Goal: Task Accomplishment & Management: Manage account settings

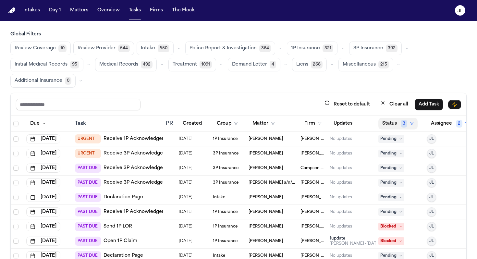
click at [326, 121] on button "Status 3" at bounding box center [397, 124] width 39 height 12
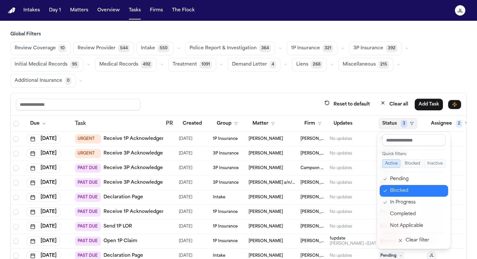
click at [326, 187] on button "Blocked" at bounding box center [413, 191] width 68 height 12
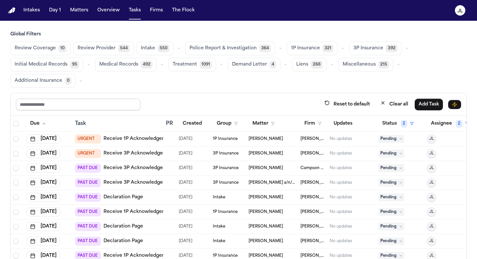
click at [73, 106] on input "text" at bounding box center [78, 105] width 124 height 12
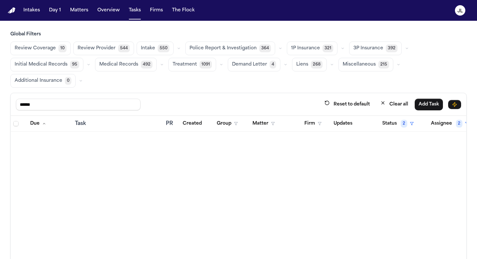
drag, startPoint x: 45, startPoint y: 107, endPoint x: 0, endPoint y: 102, distance: 45.6
click at [0, 102] on div "Global Filters Review Coverage 10 Review Provider 544 Intake 550 Police Report …" at bounding box center [238, 167] width 477 height 272
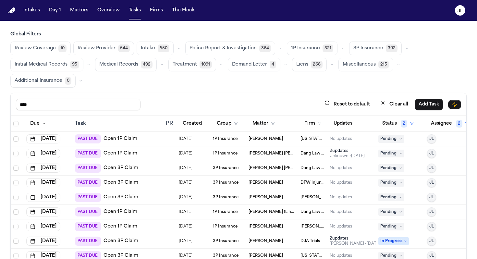
type input "****"
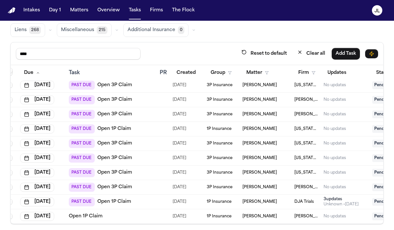
scroll to position [55, 0]
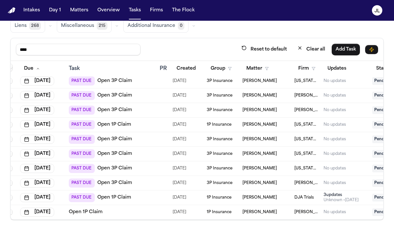
click at [88, 216] on td "Open 1P Claim" at bounding box center [111, 212] width 91 height 15
click at [88, 214] on link "Open 1P Claim" at bounding box center [86, 212] width 34 height 6
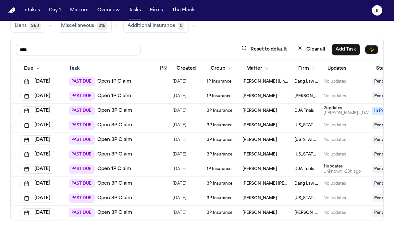
scroll to position [59, 6]
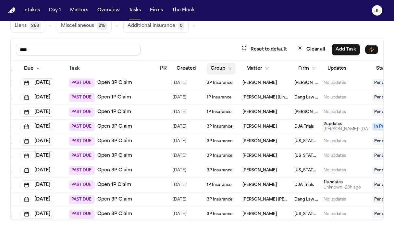
click at [218, 67] on button "Group" at bounding box center [221, 69] width 29 height 12
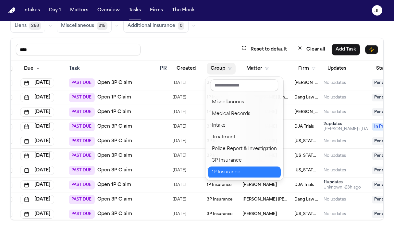
click at [235, 172] on div "1P Insurance" at bounding box center [244, 173] width 65 height 8
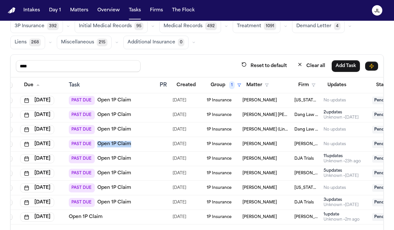
scroll to position [37, 0]
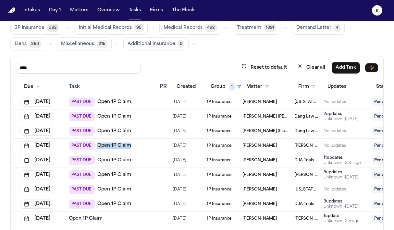
click at [113, 129] on link "Open 1P Claim" at bounding box center [114, 131] width 34 height 6
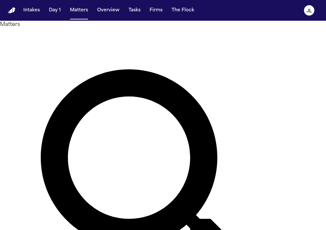
type input "********"
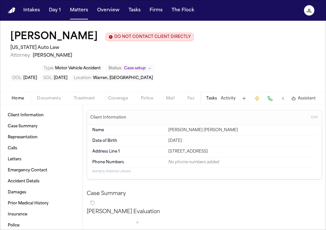
click at [52, 101] on span "Documents" at bounding box center [49, 98] width 24 height 5
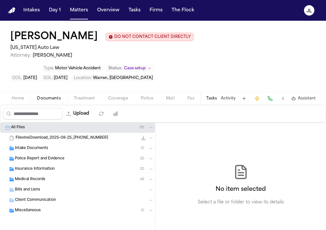
click at [37, 170] on span "Insurance Information" at bounding box center [35, 170] width 40 height 6
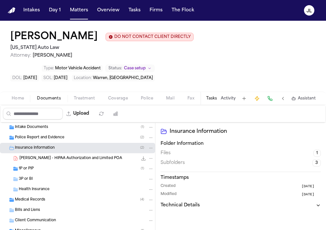
scroll to position [22, 0]
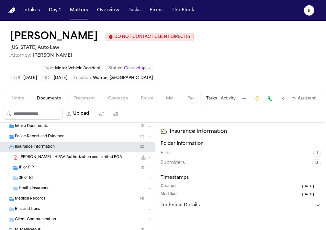
click at [32, 177] on div "3P or BI" at bounding box center [86, 178] width 135 height 6
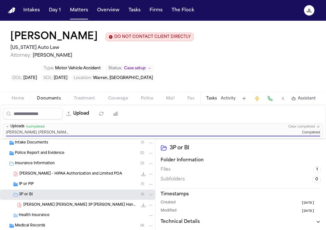
click at [61, 186] on div "1P or PIP ( 1 )" at bounding box center [86, 185] width 135 height 6
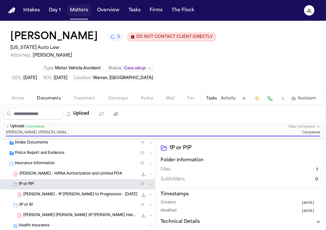
click at [74, 8] on button "Matters" at bounding box center [78, 11] width 23 height 12
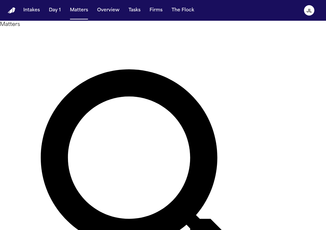
drag, startPoint x: 123, startPoint y: 37, endPoint x: 69, endPoint y: 36, distance: 54.5
click at [68, 36] on div "Matters ******** Overview Add Matter" at bounding box center [163, 196] width 326 height 350
type input "*******"
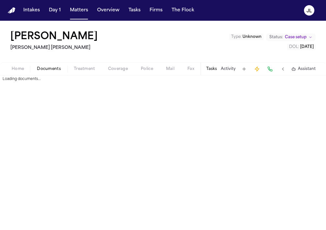
click at [42, 68] on span "Documents" at bounding box center [49, 68] width 24 height 5
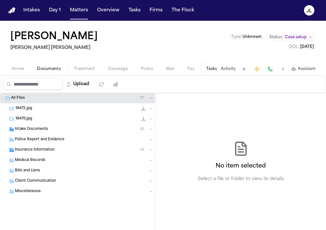
click at [47, 149] on span "Insurance Information" at bounding box center [35, 151] width 40 height 6
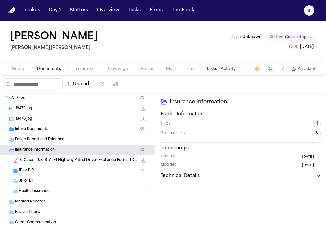
click at [43, 178] on div "3P or BI" at bounding box center [77, 181] width 155 height 10
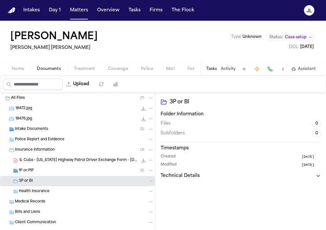
click at [44, 171] on div "1P or PIP ( 2 )" at bounding box center [86, 171] width 135 height 6
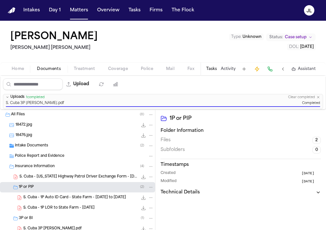
click at [82, 9] on button "Matters" at bounding box center [78, 11] width 23 height 12
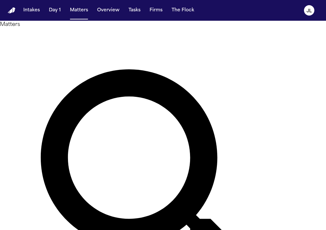
drag, startPoint x: 150, startPoint y: 37, endPoint x: 69, endPoint y: 37, distance: 80.7
click at [69, 37] on div "Matters ******* Overview Add Matter" at bounding box center [163, 196] width 326 height 350
type input "**********"
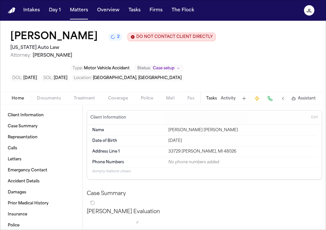
click at [46, 74] on div "Type : Motor Vehicle Accident Status: Case setup DOL : 2025-07-28 SOL : 2028-07…" at bounding box center [96, 72] width 173 height 17
click at [48, 100] on span "Documents" at bounding box center [49, 98] width 24 height 5
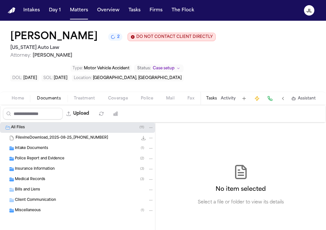
click at [45, 171] on span "Insurance Information" at bounding box center [35, 170] width 40 height 6
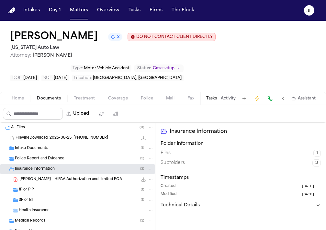
click at [42, 192] on div "1P or PIP ( 1 )" at bounding box center [86, 190] width 135 height 6
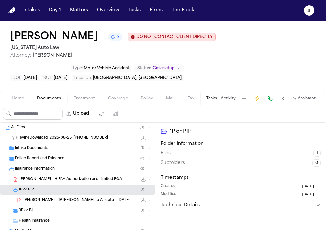
click at [44, 213] on div "3P or BI ( 1 )" at bounding box center [86, 211] width 135 height 6
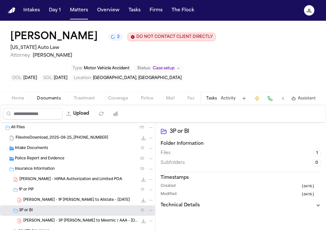
scroll to position [8, 0]
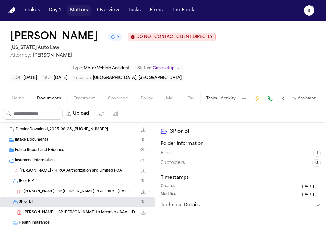
click at [77, 11] on button "Matters" at bounding box center [78, 11] width 23 height 12
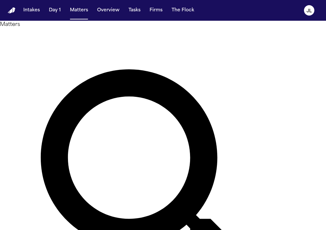
drag, startPoint x: 133, startPoint y: 39, endPoint x: 75, endPoint y: 38, distance: 58.0
click at [75, 38] on div "**********" at bounding box center [163, 196] width 326 height 350
type input "*******"
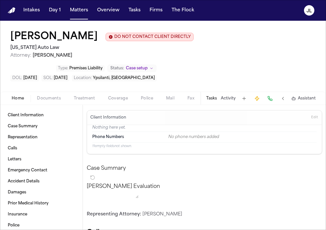
click at [50, 92] on div "Home Documents Treatment Coverage Police Mail Fax Case Setup Demand Workspaces …" at bounding box center [163, 98] width 326 height 13
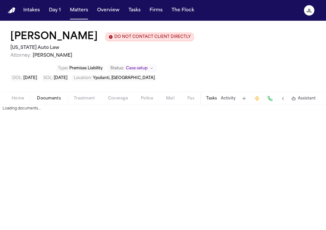
click at [50, 96] on span "Documents" at bounding box center [49, 98] width 24 height 5
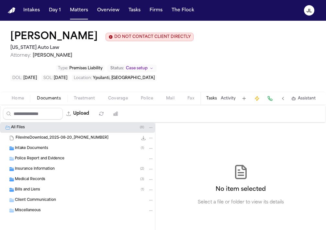
click at [46, 164] on div "Insurance Information ( 2 )" at bounding box center [77, 169] width 155 height 10
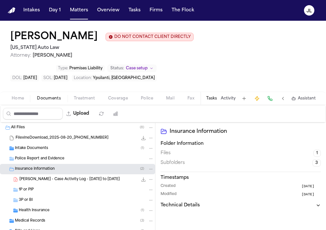
click at [41, 187] on div "1P or PIP" at bounding box center [86, 190] width 135 height 6
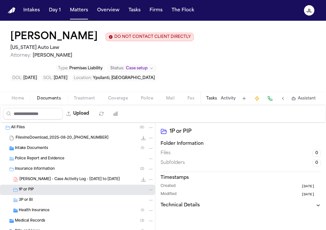
click at [41, 195] on div "3P or BI" at bounding box center [77, 200] width 155 height 10
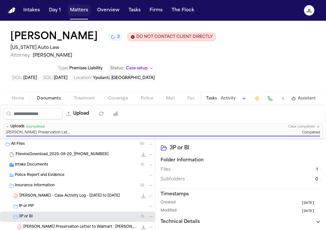
click at [76, 12] on button "Matters" at bounding box center [78, 11] width 23 height 12
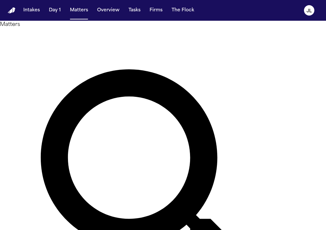
drag, startPoint x: 132, startPoint y: 40, endPoint x: 79, endPoint y: 38, distance: 53.5
click at [79, 38] on div "Matters ******* Overview Add Matter" at bounding box center [163, 196] width 326 height 350
type input "**********"
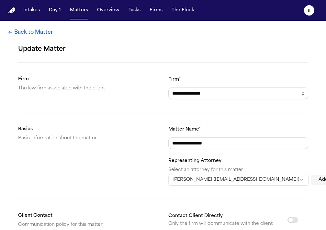
click at [13, 32] on link "Back to Matter" at bounding box center [30, 33] width 45 height 8
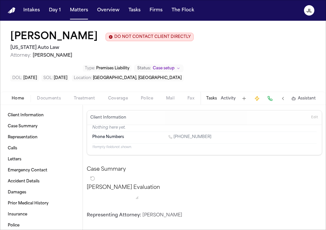
click at [56, 98] on span "Documents" at bounding box center [49, 98] width 24 height 5
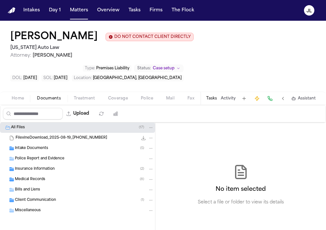
click at [41, 169] on span "Insurance Information" at bounding box center [35, 170] width 40 height 6
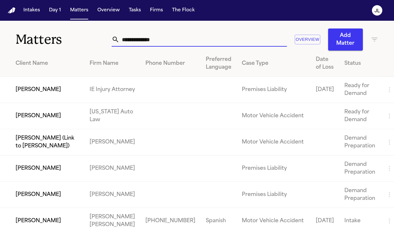
click at [164, 41] on input "text" at bounding box center [202, 39] width 167 height 14
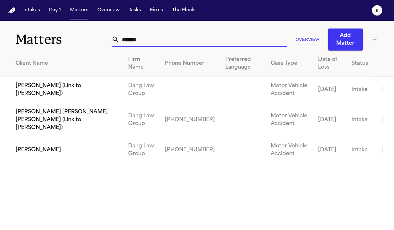
type input "*******"
click at [34, 142] on td "Bridget Aleman" at bounding box center [61, 150] width 123 height 26
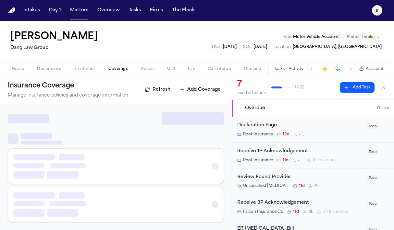
click at [124, 66] on span "Coverage" at bounding box center [118, 68] width 20 height 5
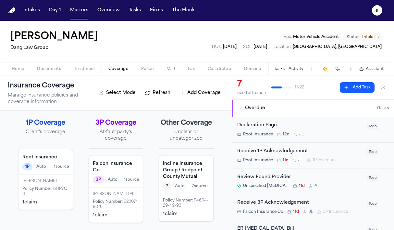
scroll to position [1, 0]
click at [54, 175] on div "Bridget Aleman Policy Number : 6HP7Q3 1 claim" at bounding box center [45, 191] width 54 height 35
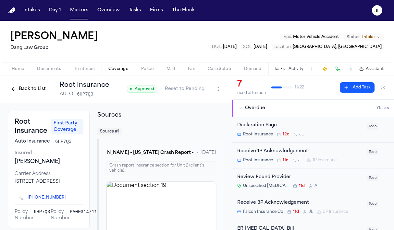
click at [46, 71] on span "Documents" at bounding box center [49, 68] width 24 height 5
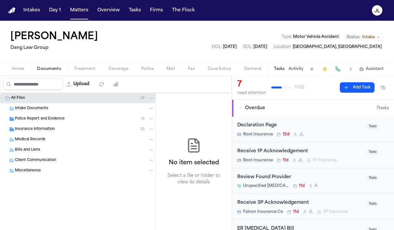
click at [26, 129] on span "Insurance Information" at bounding box center [35, 130] width 40 height 6
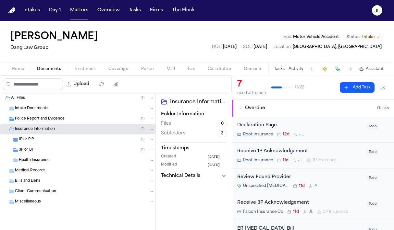
click at [30, 137] on span "1P or PIP" at bounding box center [26, 140] width 15 height 6
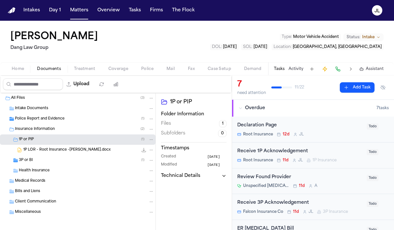
click at [31, 157] on div "3P or BI ( 1 )" at bounding box center [77, 160] width 155 height 10
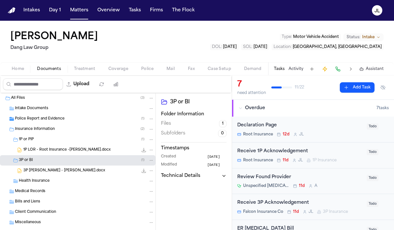
click at [143, 171] on icon "File: 3P LOR - Falcon - ALEMAN, Bridget.docx" at bounding box center [143, 170] width 5 height 5
click at [143, 150] on icon "File: 1P LOR - Root Insurance -ALEMAN, Bridget.docx" at bounding box center [143, 150] width 5 height 5
click at [78, 9] on button "Matters" at bounding box center [78, 11] width 23 height 12
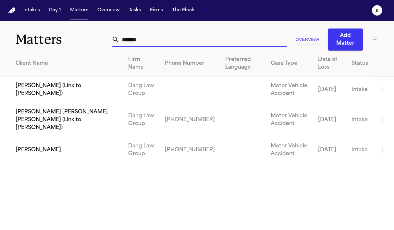
drag, startPoint x: 143, startPoint y: 39, endPoint x: 124, endPoint y: 40, distance: 19.5
click at [124, 40] on input "*******" at bounding box center [202, 39] width 167 height 14
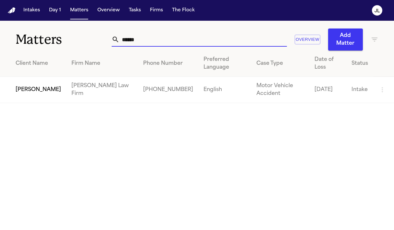
type input "******"
click at [36, 84] on td "Phillip Brockington" at bounding box center [33, 90] width 66 height 26
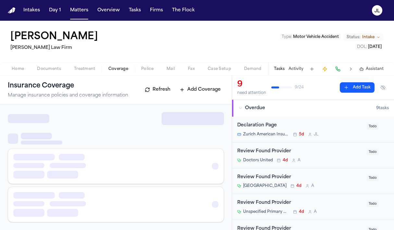
click at [116, 71] on span "Coverage" at bounding box center [118, 68] width 20 height 5
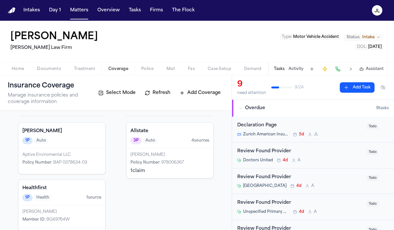
scroll to position [35, 0]
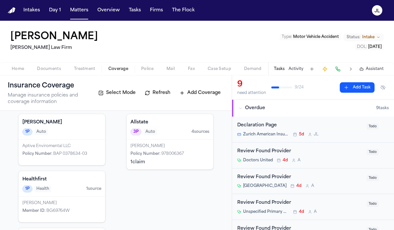
click at [164, 139] on div "Allstate 3P Auto 4 source s" at bounding box center [169, 127] width 87 height 26
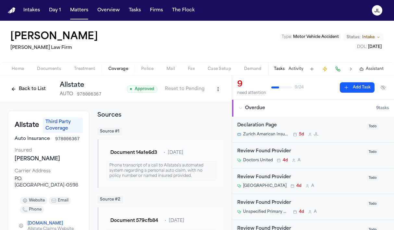
click at [16, 92] on button "Back to List" at bounding box center [28, 89] width 41 height 10
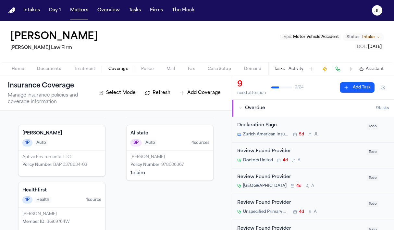
scroll to position [27, 0]
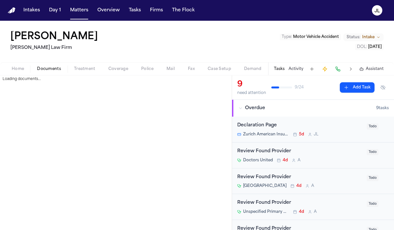
click at [43, 71] on span "Documents" at bounding box center [49, 68] width 24 height 5
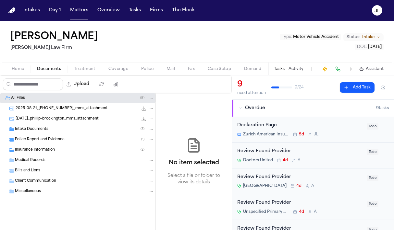
click at [44, 141] on span "Police Report and Evidence" at bounding box center [40, 140] width 50 height 6
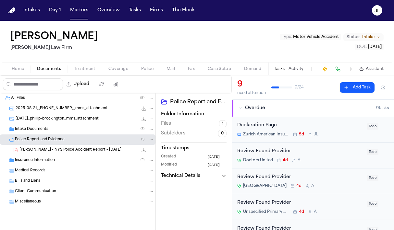
click at [41, 158] on span "Insurance Information" at bounding box center [35, 161] width 40 height 6
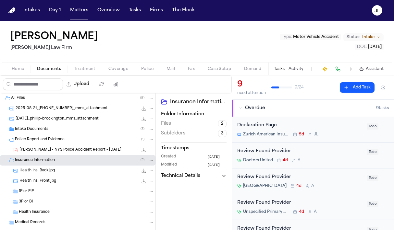
click at [34, 193] on div "1P or PIP" at bounding box center [86, 192] width 135 height 6
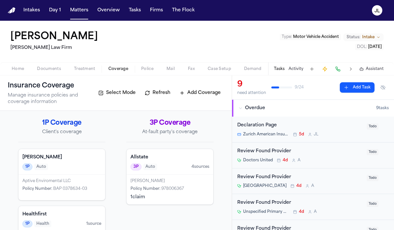
click at [121, 66] on span "Coverage" at bounding box center [118, 68] width 20 height 5
click at [178, 192] on div "Eric Rosen Policy Number : 978006367 1 claim" at bounding box center [169, 190] width 87 height 30
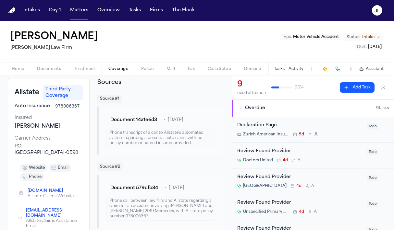
scroll to position [32, 0]
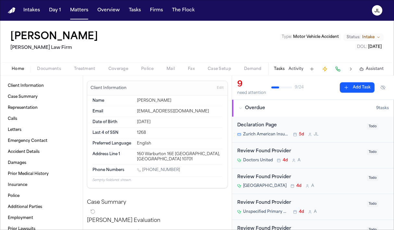
click at [22, 69] on span "Home" at bounding box center [18, 68] width 12 height 5
click at [40, 70] on span "Documents" at bounding box center [49, 68] width 24 height 5
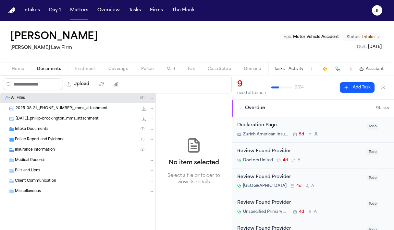
click at [28, 147] on div "Insurance Information ( 2 )" at bounding box center [84, 150] width 139 height 6
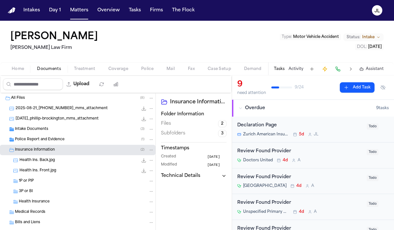
click at [44, 187] on div "3P or BI" at bounding box center [77, 191] width 155 height 10
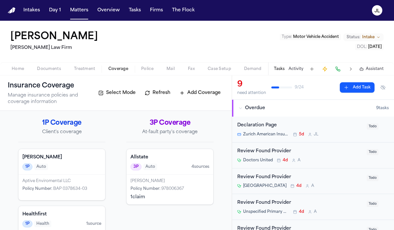
click at [115, 68] on span "Coverage" at bounding box center [118, 68] width 20 height 5
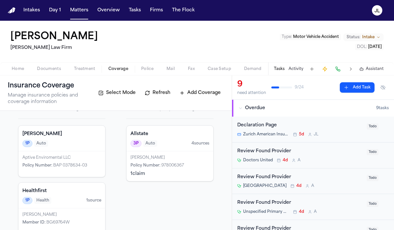
scroll to position [21, 0]
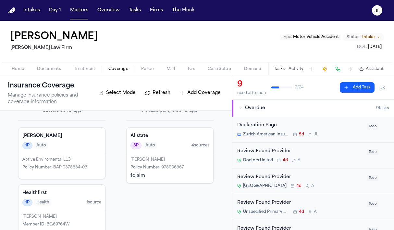
click at [69, 146] on div "1P Auto" at bounding box center [61, 145] width 79 height 7
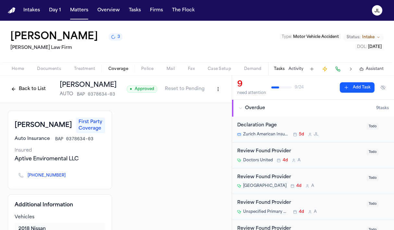
click at [44, 70] on span "Documents" at bounding box center [49, 68] width 24 height 5
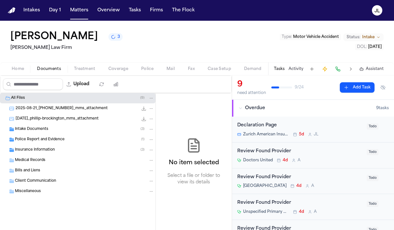
click at [39, 130] on span "Intake Documents" at bounding box center [31, 130] width 33 height 6
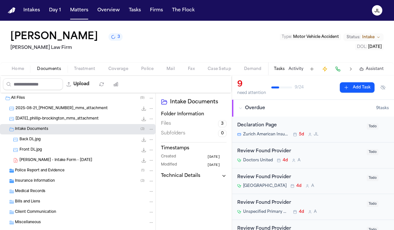
click at [35, 162] on span "P. Brockington - Intake Form - 8.21.25" at bounding box center [55, 161] width 73 height 6
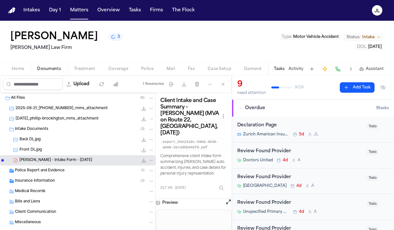
click at [111, 67] on span "Coverage" at bounding box center [118, 68] width 20 height 5
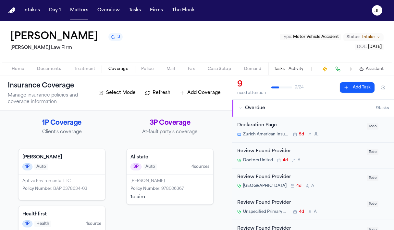
click at [61, 171] on div "1P Auto" at bounding box center [61, 166] width 79 height 7
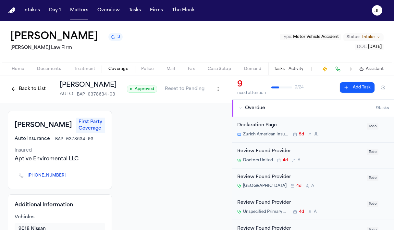
click at [18, 88] on button "Back to List" at bounding box center [28, 89] width 41 height 10
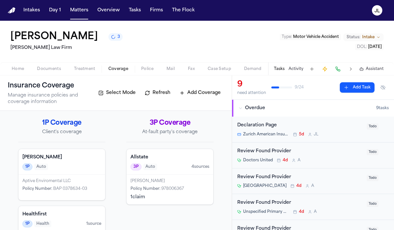
click at [45, 198] on div "Aptive Enviromental LLC Policy Number : BAP 0378634-03" at bounding box center [61, 188] width 87 height 26
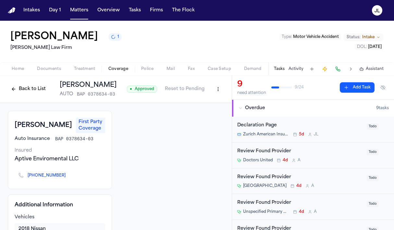
click at [19, 89] on button "Back to List" at bounding box center [28, 89] width 41 height 10
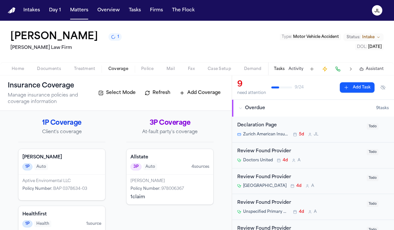
click at [21, 67] on span "Home" at bounding box center [18, 68] width 12 height 5
click at [113, 71] on span "Coverage" at bounding box center [118, 68] width 20 height 5
click at [157, 175] on div "Eric Rosen Policy Number : 978006367 1 claim" at bounding box center [169, 190] width 87 height 30
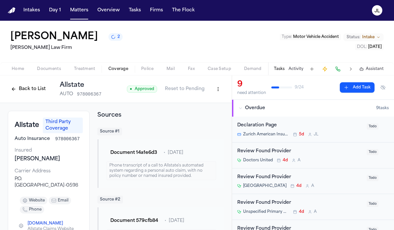
click at [258, 46] on div "Phillip Brockington 2 Martello Law Firm Type : Motor Vehicle Accident Status: I…" at bounding box center [197, 41] width 394 height 41
click at [19, 90] on button "Back to List" at bounding box center [28, 89] width 41 height 10
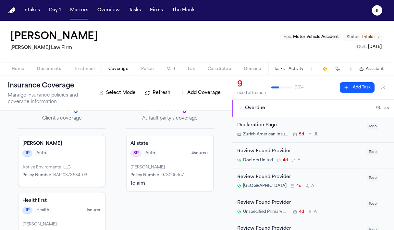
scroll to position [11, 0]
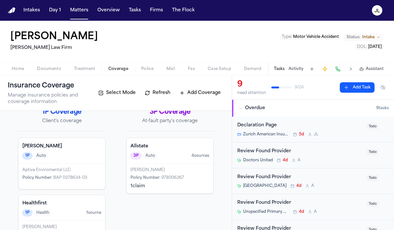
click at [49, 169] on div "Aptive Enviromental LLC" at bounding box center [61, 170] width 79 height 5
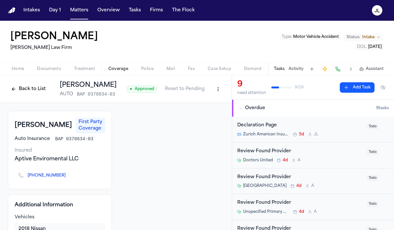
scroll to position [4, 0]
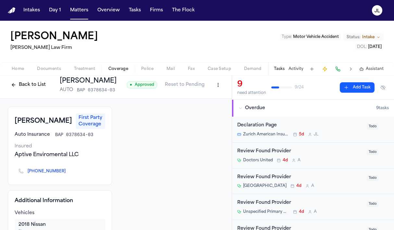
click at [67, 173] on icon "Copy to clipboard" at bounding box center [69, 172] width 4 height 4
click at [336, 68] on button at bounding box center [337, 69] width 9 height 9
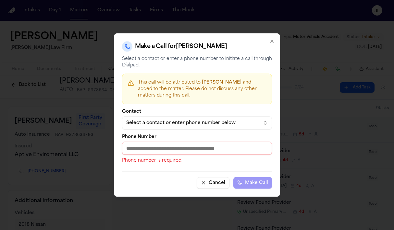
click at [138, 151] on input "Phone Number" at bounding box center [197, 148] width 150 height 13
paste input "**********"
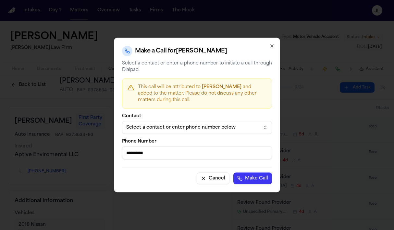
type input "**********"
click at [241, 175] on button "Make Call" at bounding box center [252, 179] width 39 height 12
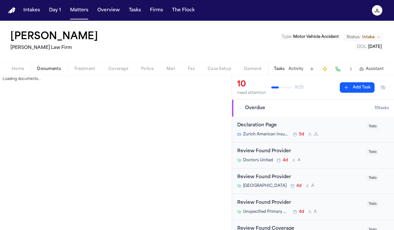
click at [45, 68] on span "Documents" at bounding box center [49, 68] width 24 height 5
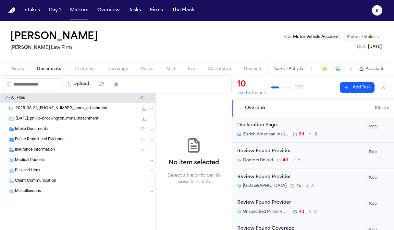
click at [47, 142] on div "Police Report and Evidence ( 1 )" at bounding box center [84, 140] width 139 height 6
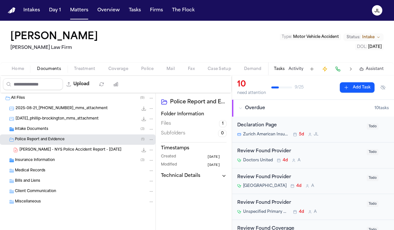
click at [41, 161] on span "Insurance Information" at bounding box center [35, 161] width 40 height 6
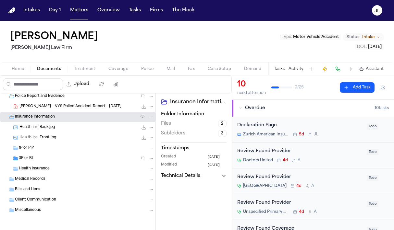
scroll to position [44, 0]
click at [37, 152] on div "1P or PIP" at bounding box center [77, 148] width 155 height 10
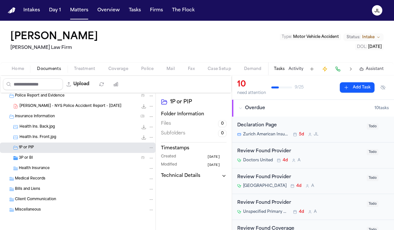
click at [37, 157] on div "3P or BI ( 1 )" at bounding box center [86, 158] width 135 height 6
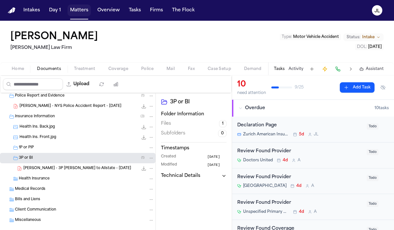
click at [76, 12] on button "Matters" at bounding box center [78, 11] width 23 height 12
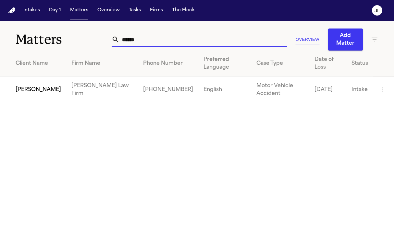
drag, startPoint x: 160, startPoint y: 34, endPoint x: 158, endPoint y: 43, distance: 9.3
click at [156, 45] on input "******" at bounding box center [202, 39] width 167 height 14
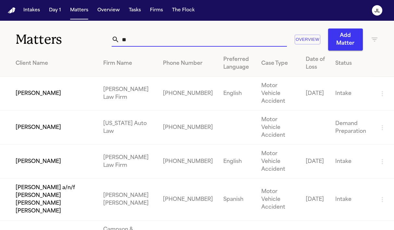
type input "*"
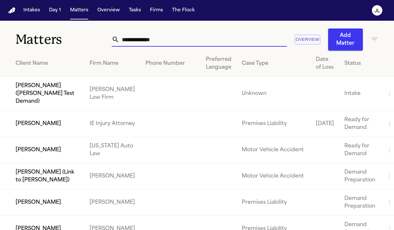
click at [182, 40] on input "text" at bounding box center [202, 39] width 167 height 14
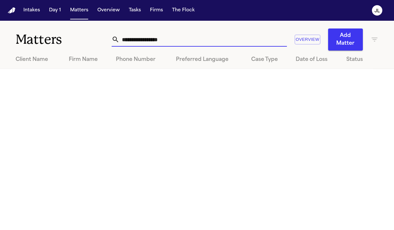
drag, startPoint x: 175, startPoint y: 40, endPoint x: 110, endPoint y: 39, distance: 64.8
click at [112, 39] on div "**********" at bounding box center [199, 39] width 175 height 14
type input "**********"
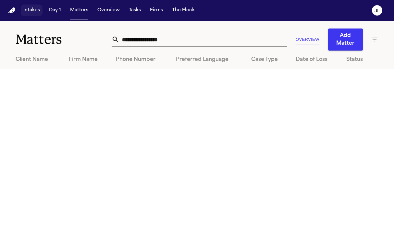
click at [33, 11] on button "Intakes" at bounding box center [32, 11] width 22 height 12
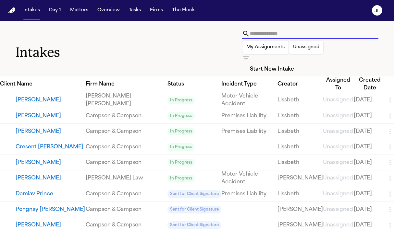
click at [250, 39] on input "text" at bounding box center [314, 34] width 128 height 10
paste input "**********"
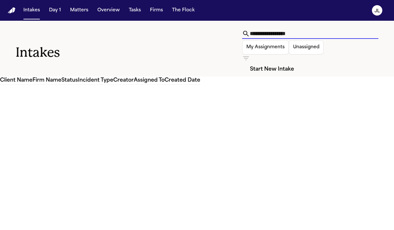
click at [250, 38] on input "**********" at bounding box center [314, 34] width 128 height 10
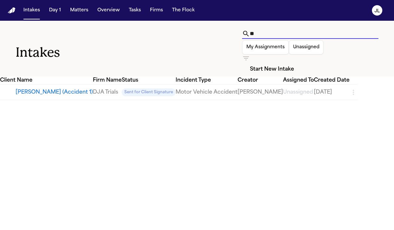
type input "*"
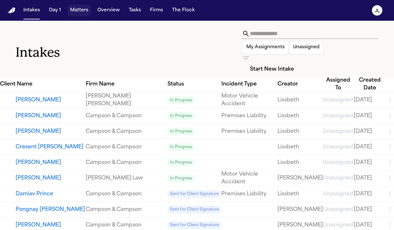
click at [75, 12] on button "Matters" at bounding box center [78, 11] width 23 height 12
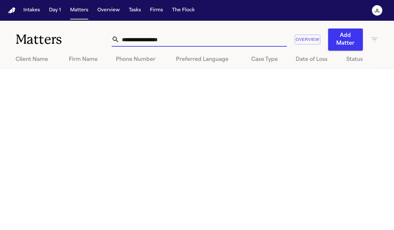
click at [179, 41] on input "**********" at bounding box center [202, 39] width 167 height 14
drag, startPoint x: 178, startPoint y: 34, endPoint x: 93, endPoint y: 29, distance: 85.4
click at [93, 29] on div "**********" at bounding box center [197, 36] width 394 height 30
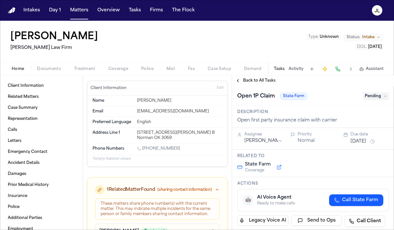
click at [113, 67] on span "Coverage" at bounding box center [118, 68] width 20 height 5
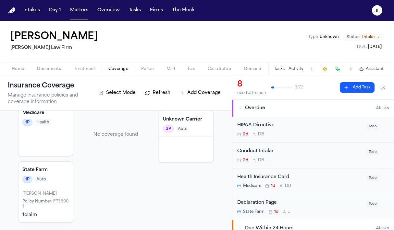
scroll to position [45, 0]
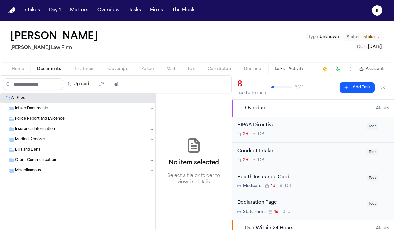
click at [54, 66] on span "Documents" at bounding box center [49, 68] width 24 height 5
click at [38, 129] on span "Insurance Information" at bounding box center [35, 130] width 40 height 6
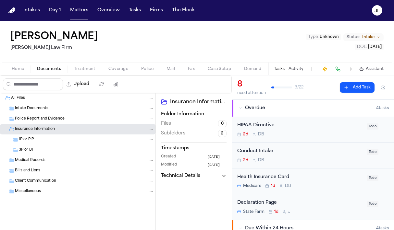
click at [35, 142] on div "1P or PIP" at bounding box center [86, 140] width 135 height 6
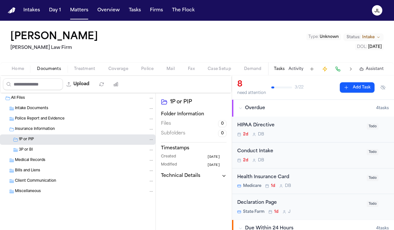
click at [35, 155] on div "3P or BI" at bounding box center [77, 150] width 155 height 10
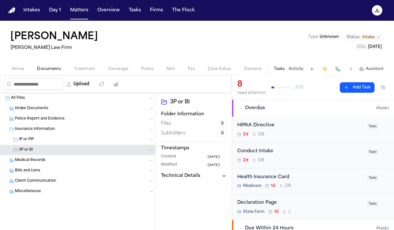
click at [123, 66] on span "Coverage" at bounding box center [118, 68] width 20 height 5
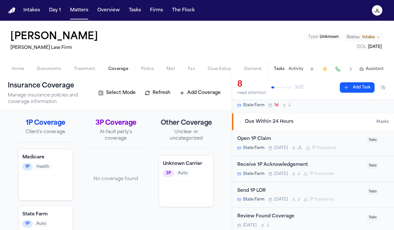
scroll to position [94, 0]
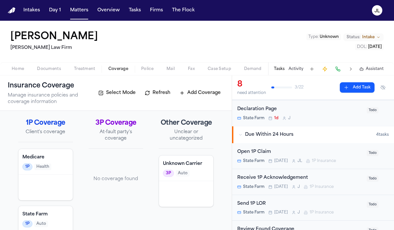
click at [26, 214] on h4 "State Farm" at bounding box center [45, 214] width 46 height 6
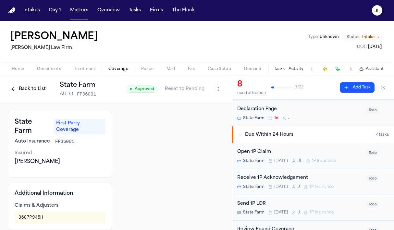
click at [285, 152] on div "Open 1P Claim" at bounding box center [299, 151] width 125 height 7
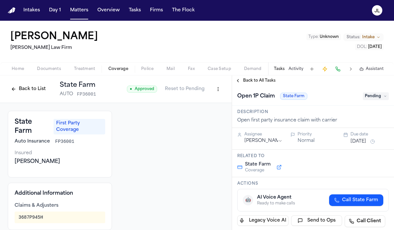
click at [347, 197] on span "Call State Farm" at bounding box center [360, 200] width 36 height 6
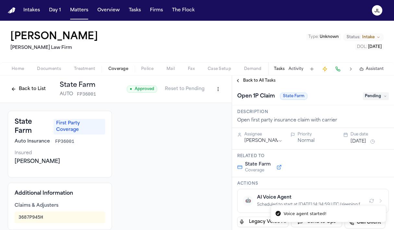
click at [28, 88] on button "Back to List" at bounding box center [28, 89] width 41 height 10
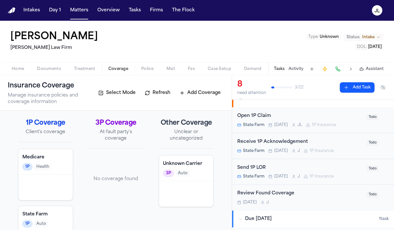
scroll to position [129, 0]
click at [272, 115] on div "Due [DATE] Due [DATE]" at bounding box center [278, 114] width 31 height 9
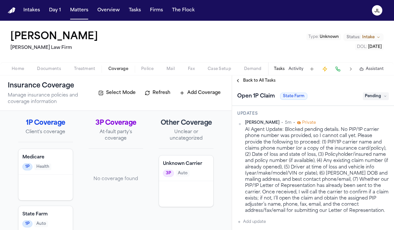
scroll to position [45, 0]
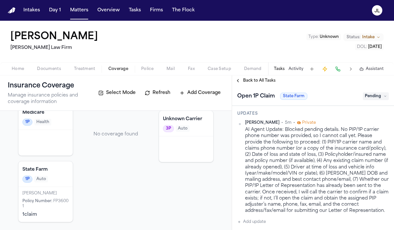
click at [60, 192] on div "[PERSON_NAME]" at bounding box center [45, 193] width 46 height 5
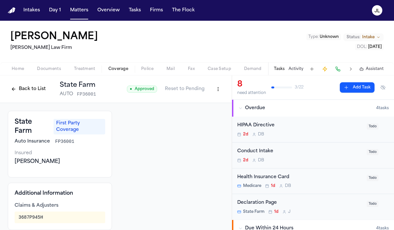
click at [339, 67] on button at bounding box center [337, 69] width 9 height 9
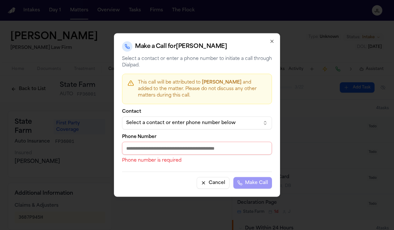
click at [186, 120] on div "Select a contact or enter phone number below" at bounding box center [191, 123] width 131 height 6
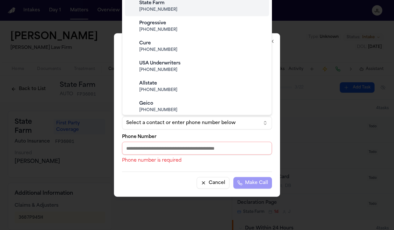
click at [169, 8] on span "(800) 732-5246" at bounding box center [202, 9] width 126 height 5
type input "**********"
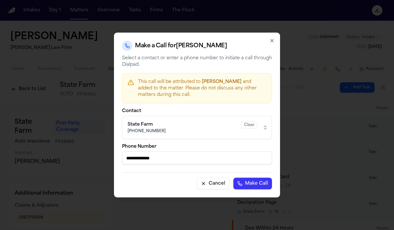
drag, startPoint x: 173, startPoint y: 160, endPoint x: 97, endPoint y: 160, distance: 75.5
click at [97, 160] on body "Intakes Day 1 Matters Overview Tasks Firms The Flock JL Clayton Johnson Hecht L…" at bounding box center [197, 115] width 394 height 230
click at [273, 38] on div "**********" at bounding box center [197, 115] width 166 height 165
click at [271, 41] on icon "button" at bounding box center [271, 40] width 5 height 5
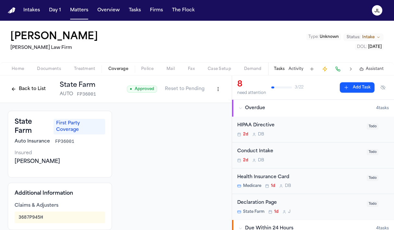
click at [220, 86] on html "Intakes Day 1 Matters Overview Tasks Firms The Flock JL Clayton Johnson Hecht L…" at bounding box center [197, 115] width 394 height 230
click at [205, 108] on div "Edit Coverage" at bounding box center [195, 103] width 54 height 10
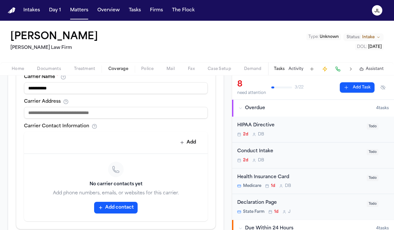
scroll to position [302, 0]
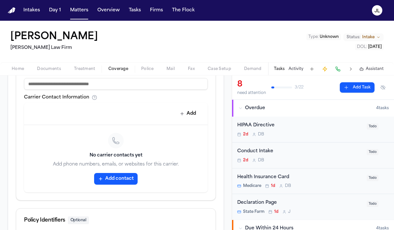
click at [111, 184] on button "Add contact" at bounding box center [115, 179] width 43 height 12
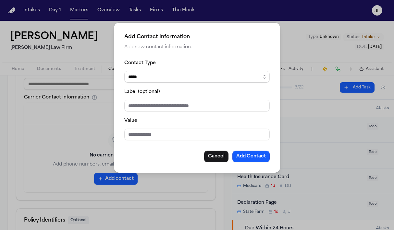
click at [145, 130] on input "Value" at bounding box center [196, 135] width 145 height 12
paste input "**********"
type input "**********"
click at [259, 155] on button "Add Contact" at bounding box center [250, 157] width 37 height 12
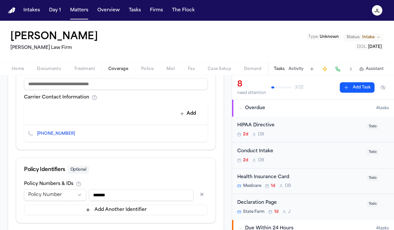
scroll to position [339, 0]
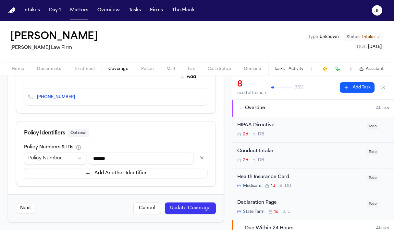
click at [182, 209] on button "Update Coverage" at bounding box center [190, 209] width 51 height 12
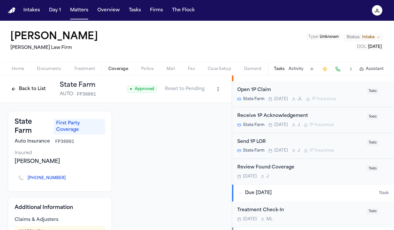
scroll to position [79, 0]
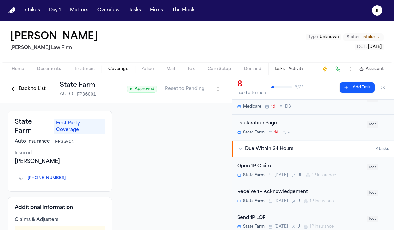
click at [277, 174] on span "Today" at bounding box center [281, 175] width 14 height 5
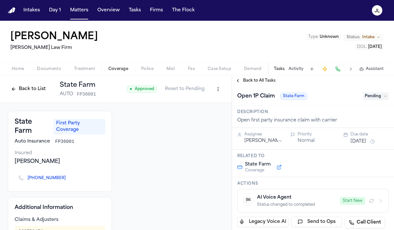
click at [353, 198] on button "Start New" at bounding box center [352, 201] width 25 height 8
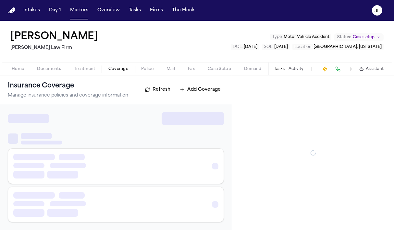
click at [123, 70] on span "Coverage" at bounding box center [118, 68] width 20 height 5
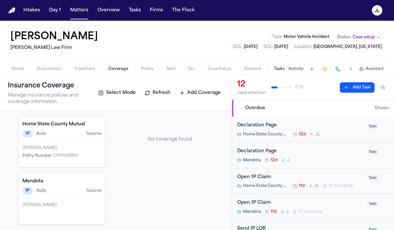
scroll to position [35, 0]
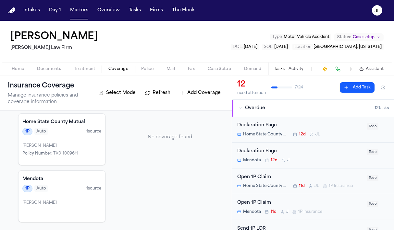
click at [56, 73] on div "Home Documents Treatment Coverage Police Mail Fax Case Setup Demand Workspaces …" at bounding box center [197, 68] width 394 height 13
click at [56, 70] on span "Documents" at bounding box center [49, 68] width 24 height 5
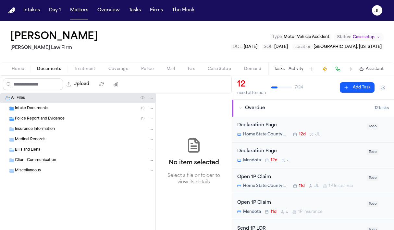
click at [77, 69] on span "Treatment" at bounding box center [84, 68] width 21 height 5
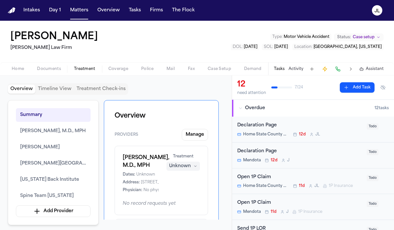
click at [59, 70] on span "Documents" at bounding box center [49, 68] width 24 height 5
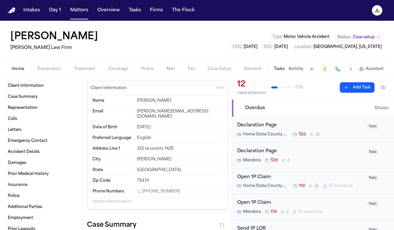
click at [17, 66] on span "Home" at bounding box center [18, 68] width 12 height 5
click at [276, 207] on div "Open 1P Claim" at bounding box center [299, 202] width 125 height 7
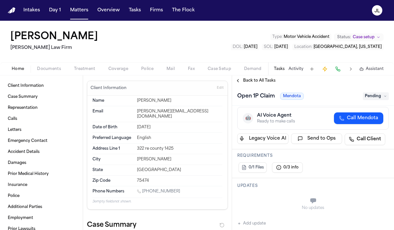
scroll to position [83, 0]
click at [108, 67] on span "Coverage" at bounding box center [118, 68] width 20 height 5
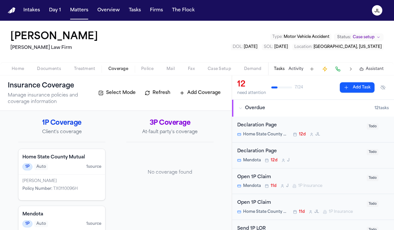
scroll to position [35, 0]
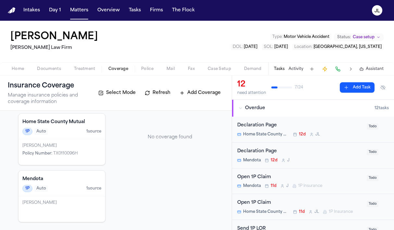
click at [274, 203] on div "Open 1P Claim" at bounding box center [299, 202] width 125 height 7
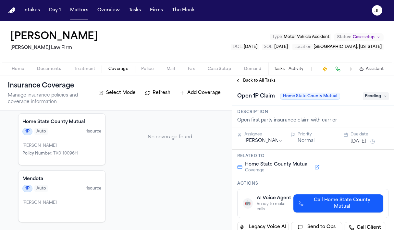
click at [321, 203] on span "Call Home State County Mutual" at bounding box center [342, 203] width 72 height 13
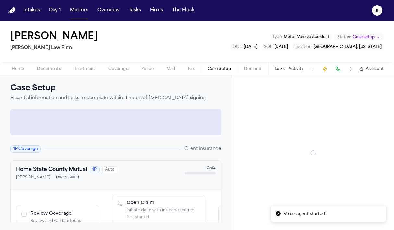
click at [212, 72] on button "Case Setup" at bounding box center [219, 69] width 36 height 8
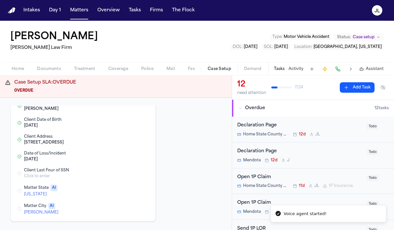
scroll to position [55, 0]
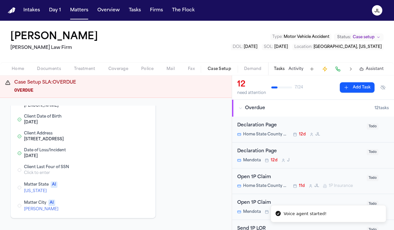
click at [120, 184] on button "Edit Matter State" at bounding box center [119, 188] width 12 height 8
click at [119, 201] on button "Edit Matter City" at bounding box center [119, 205] width 12 height 8
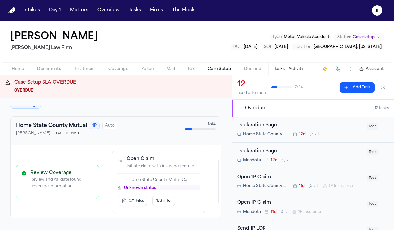
scroll to position [181, 0]
click at [301, 182] on div "Open 1P Claim Home State County Mutual 11d J L 1P Insurance" at bounding box center [299, 181] width 125 height 15
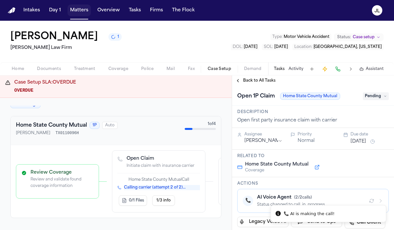
click at [77, 9] on button "Matters" at bounding box center [78, 11] width 23 height 12
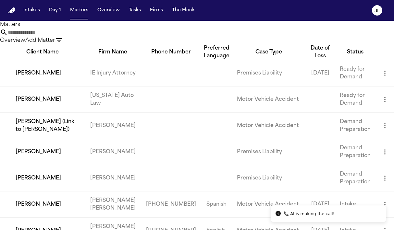
click at [60, 36] on input "text" at bounding box center [34, 33] width 52 height 8
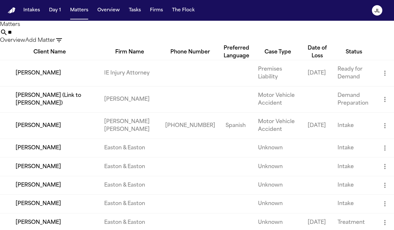
type input "*"
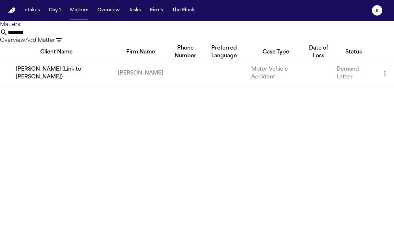
type input "*******"
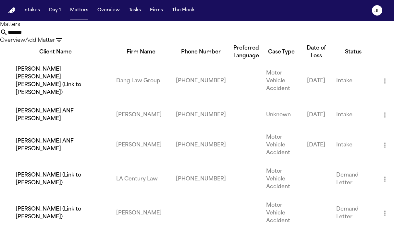
click at [60, 36] on input "*******" at bounding box center [34, 33] width 52 height 8
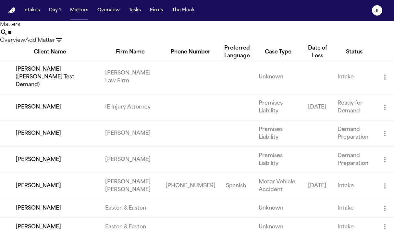
type input "*"
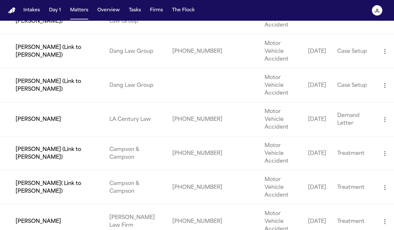
scroll to position [269, 0]
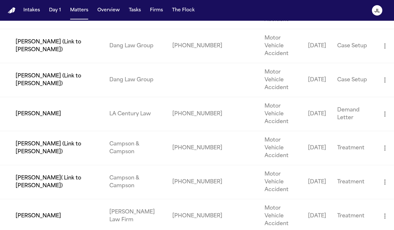
type input "*****"
click at [51, 199] on td "Taesean Noble" at bounding box center [52, 216] width 104 height 34
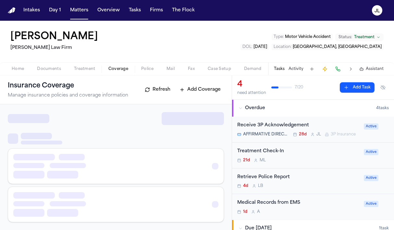
click at [119, 66] on span "Coverage" at bounding box center [118, 68] width 20 height 5
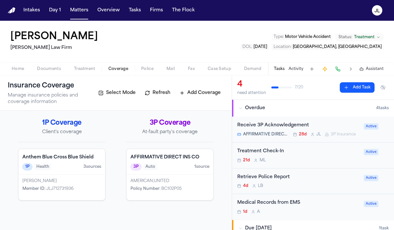
click at [66, 174] on div "Anthem Blue Cross Blue Shield 1P Health 3 source s" at bounding box center [61, 162] width 87 height 26
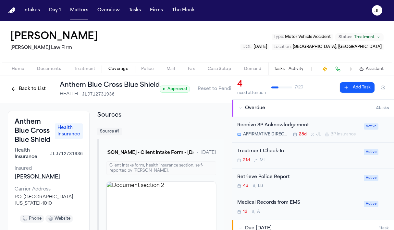
click at [19, 89] on button "Back to List" at bounding box center [28, 89] width 41 height 10
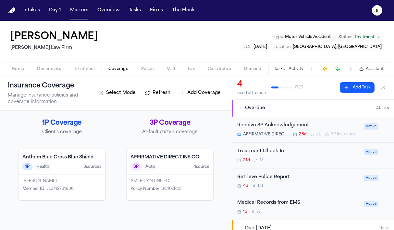
click at [45, 66] on span "Documents" at bounding box center [49, 68] width 24 height 5
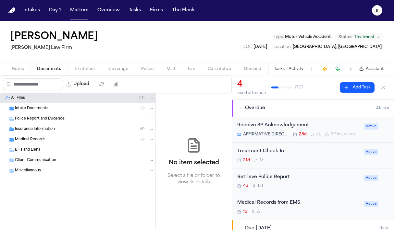
click at [50, 105] on div "Intake Documents ( 2 )" at bounding box center [77, 108] width 155 height 10
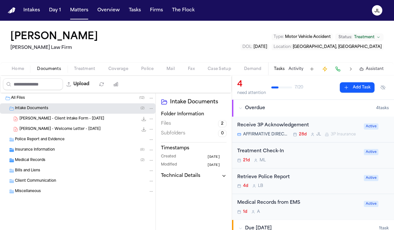
click at [123, 70] on span "Coverage" at bounding box center [118, 68] width 20 height 5
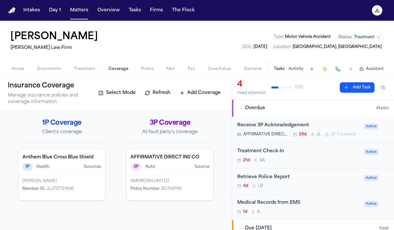
click at [88, 69] on span "Treatment" at bounding box center [84, 68] width 21 height 5
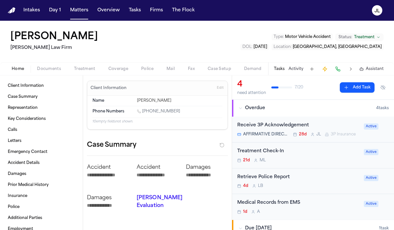
click at [19, 66] on span "Home" at bounding box center [18, 68] width 12 height 5
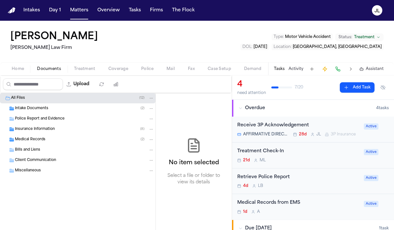
click at [52, 71] on span "Documents" at bounding box center [49, 68] width 24 height 5
click at [84, 72] on span "button" at bounding box center [84, 72] width 29 height 1
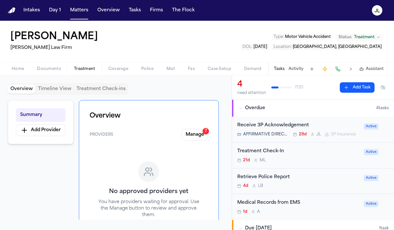
click at [114, 69] on span "Coverage" at bounding box center [118, 68] width 20 height 5
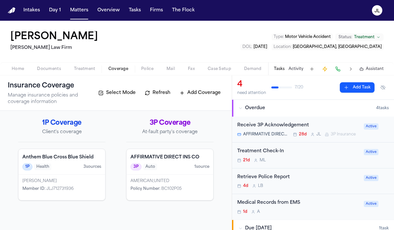
click at [77, 69] on span "Treatment" at bounding box center [84, 68] width 21 height 5
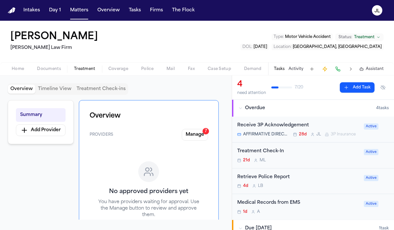
click at [50, 68] on span "Documents" at bounding box center [49, 68] width 24 height 5
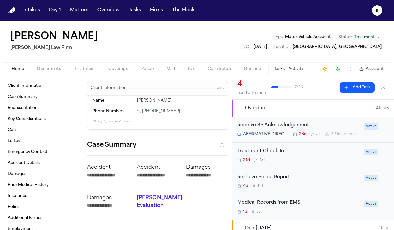
click at [17, 67] on span "Home" at bounding box center [18, 68] width 12 height 5
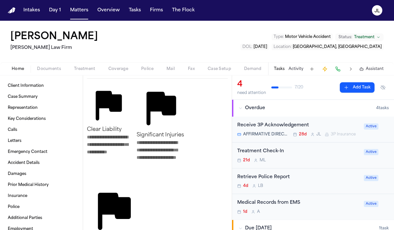
scroll to position [178, 0]
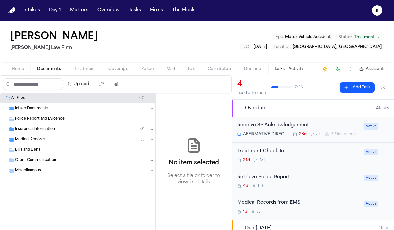
click at [55, 68] on span "Documents" at bounding box center [49, 68] width 24 height 5
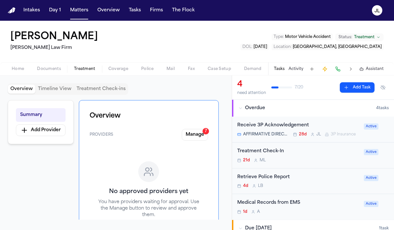
click at [95, 70] on button "Treatment" at bounding box center [84, 69] width 34 height 8
click at [113, 70] on span "Coverage" at bounding box center [118, 68] width 20 height 5
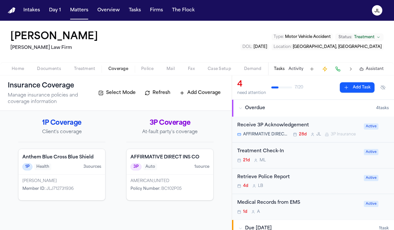
click at [47, 69] on span "Documents" at bounding box center [49, 68] width 24 height 5
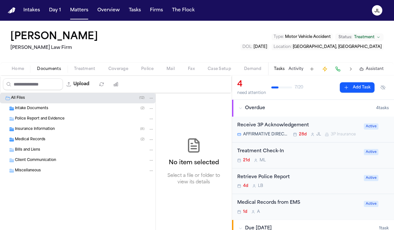
click at [44, 138] on span "Medical Records" at bounding box center [30, 140] width 30 height 6
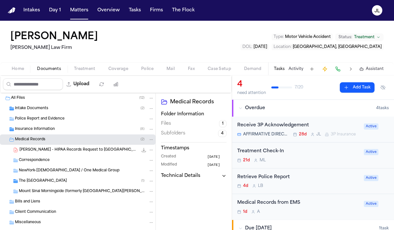
click at [45, 128] on span "Insurance Information" at bounding box center [35, 130] width 40 height 6
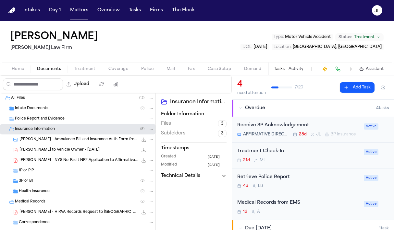
click at [39, 160] on span "T. Noble - NYS No-Fault NF2 Application to Affirmative Direct - 6.24.25" at bounding box center [78, 161] width 118 height 6
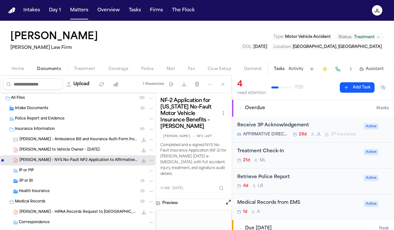
click at [77, 171] on div "1P or PIP" at bounding box center [86, 171] width 135 height 6
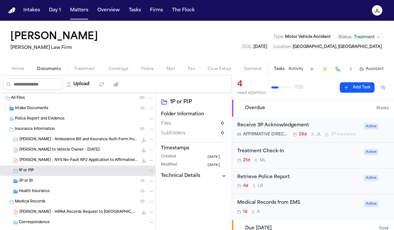
click at [74, 160] on span "T. Noble - NYS No-Fault NF2 Application to Affirmative Direct - 6.24.25" at bounding box center [78, 161] width 118 height 6
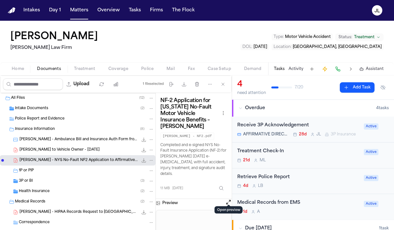
click at [227, 199] on button "Open preview" at bounding box center [228, 202] width 6 height 6
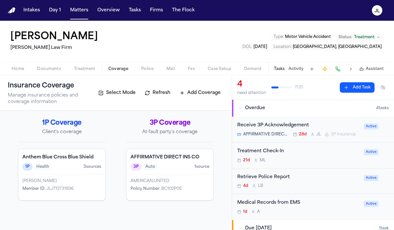
click at [158, 177] on div "AMERICAN;UNITED Policy Number : BC102P05" at bounding box center [169, 188] width 87 height 26
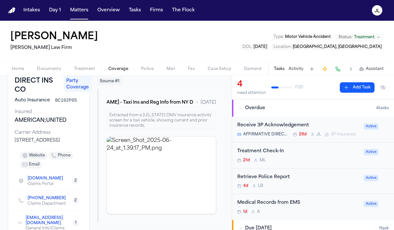
scroll to position [51, 0]
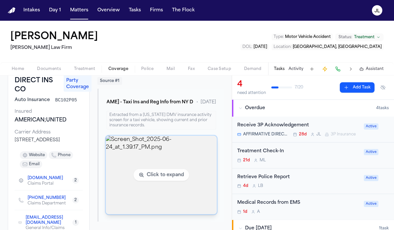
click at [143, 174] on img "View image Screen_Shot_2025-06-24_at_1.39.17_PM.png" at bounding box center [161, 175] width 111 height 79
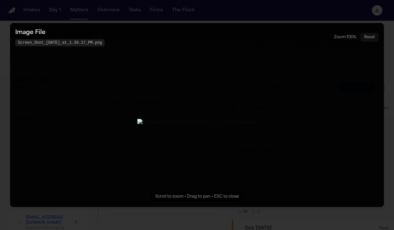
click at [342, 177] on button "Zoomable image viewer. Use mouse wheel to zoom, drag to pan, or press R to rese…" at bounding box center [196, 115] width 373 height 184
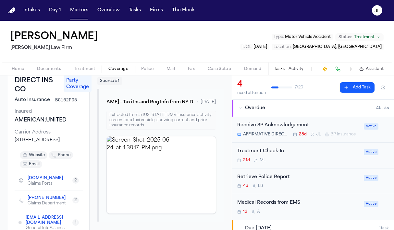
scroll to position [0, 0]
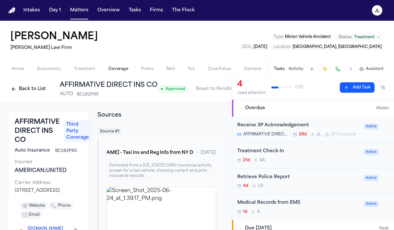
click at [23, 92] on button "Back to List" at bounding box center [28, 89] width 41 height 10
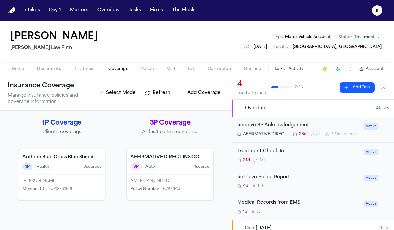
click at [21, 62] on div "Taesean Noble Martello Law Firm Type : Motor Vehicle Accident Status: Treatment…" at bounding box center [197, 41] width 394 height 41
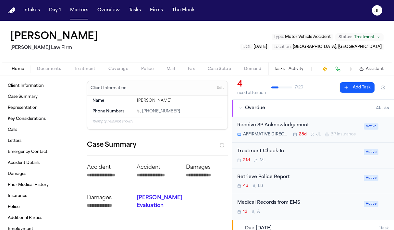
click at [18, 69] on span "Home" at bounding box center [18, 68] width 12 height 5
click at [46, 67] on span "Documents" at bounding box center [49, 68] width 24 height 5
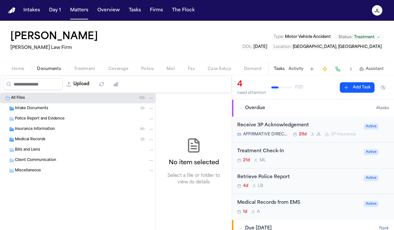
click at [44, 132] on div "Insurance Information ( 8 )" at bounding box center [84, 129] width 139 height 6
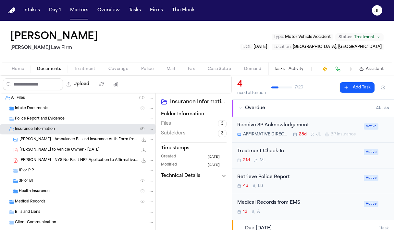
click at [43, 171] on div "1P or PIP" at bounding box center [86, 171] width 135 height 6
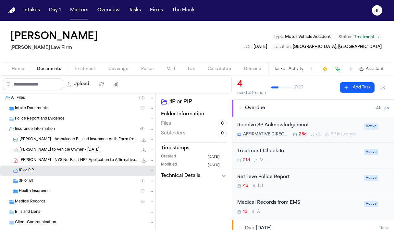
click at [42, 184] on div "3P or BI ( 3 )" at bounding box center [86, 181] width 135 height 6
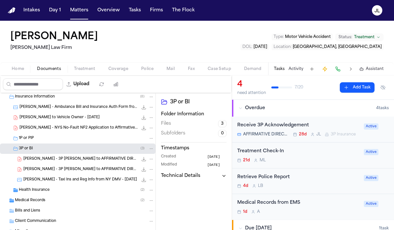
scroll to position [33, 0]
click at [56, 168] on span "T. Noble - 3P LOR to AFFIRMATIVE DIRECT INS CO - 7.2.25" at bounding box center [80, 170] width 114 height 6
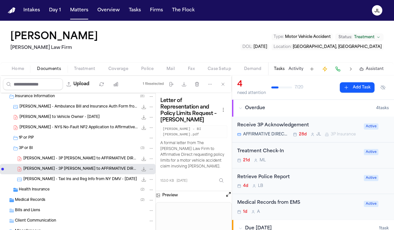
click at [70, 159] on span "T. Noble - 3P LOR to AFFIRMATIVE DIRECT INS CO - 7.2.25" at bounding box center [80, 159] width 114 height 6
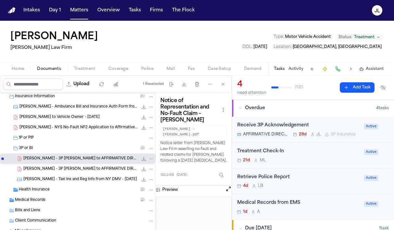
click at [86, 179] on span "T. Noble - Taxi Ins and Reg Info from NY DMV - 6.24.25" at bounding box center [79, 180] width 113 height 6
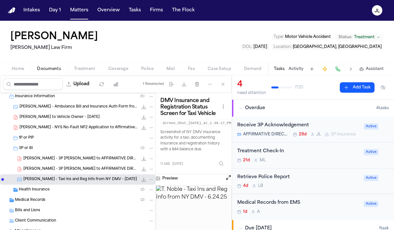
click at [88, 123] on div "T. Noble - NYS No-Fault NF2 Application to Affirmative Direct - 6.24.25 1.1 MB …" at bounding box center [77, 128] width 155 height 10
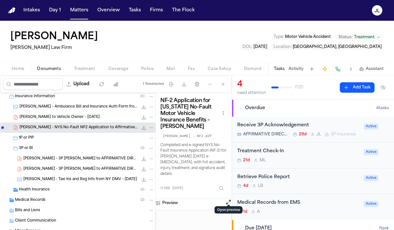
click at [228, 199] on button "Open preview" at bounding box center [228, 202] width 6 height 6
click at [128, 67] on button "Coverage" at bounding box center [118, 69] width 33 height 8
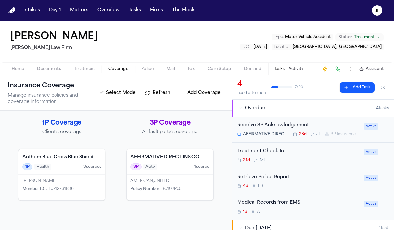
click at [49, 72] on span "button" at bounding box center [49, 72] width 32 height 1
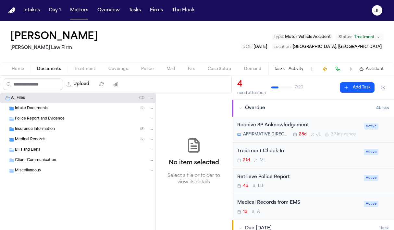
click at [53, 119] on span "Police Report and Evidence" at bounding box center [40, 119] width 50 height 6
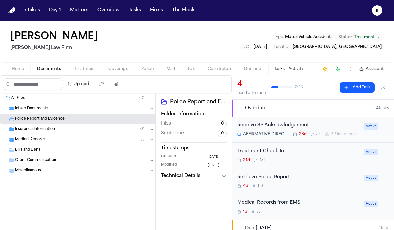
click at [45, 133] on div "Insurance Information ( 8 )" at bounding box center [77, 129] width 155 height 10
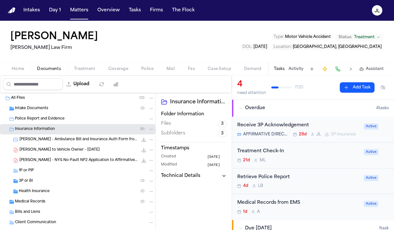
click at [49, 175] on div "1P or PIP" at bounding box center [77, 171] width 155 height 10
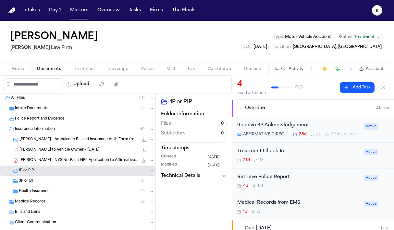
click at [44, 183] on div "3P or BI ( 3 )" at bounding box center [86, 181] width 135 height 6
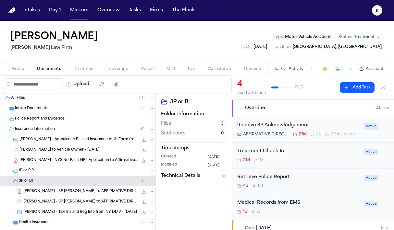
click at [74, 192] on span "T. Noble - 3P LOR to AFFIRMATIVE DIRECT INS CO - 7.2.25" at bounding box center [80, 192] width 114 height 6
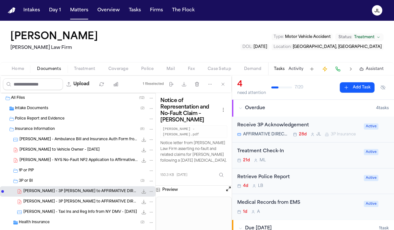
click at [228, 186] on button "Open preview" at bounding box center [228, 189] width 6 height 6
click at [113, 67] on span "Coverage" at bounding box center [118, 68] width 20 height 5
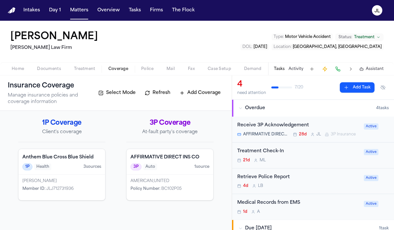
click at [157, 160] on h4 "AFFIRMATIVE DIRECT INS CO" at bounding box center [169, 157] width 79 height 6
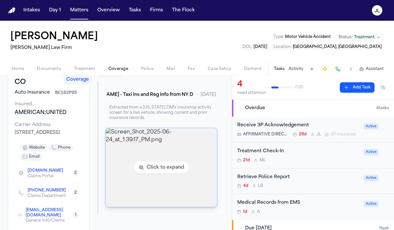
scroll to position [67, 0]
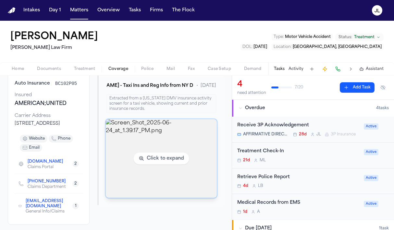
click at [178, 152] on img "View image Screen_Shot_2025-06-24_at_1.39.17_PM.png" at bounding box center [161, 158] width 111 height 79
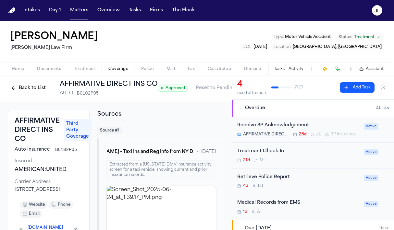
scroll to position [0, 0]
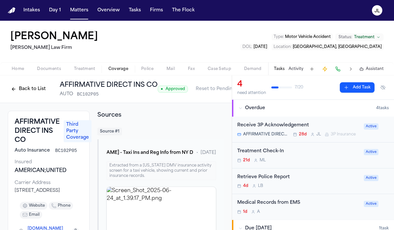
click at [53, 65] on button "Documents" at bounding box center [48, 69] width 37 height 8
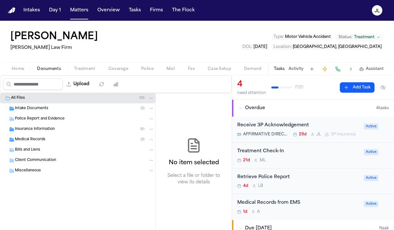
click at [42, 128] on span "Insurance Information" at bounding box center [35, 130] width 40 height 6
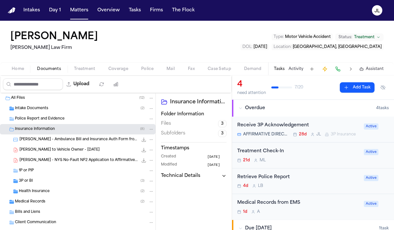
click at [44, 159] on span "T. Noble - NYS No-Fault NF2 Application to Affirmative Direct - 6.24.25" at bounding box center [78, 161] width 118 height 6
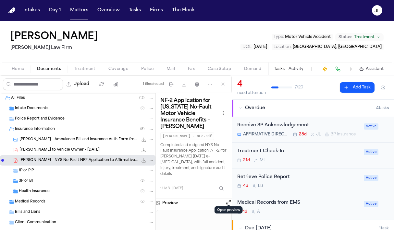
click at [229, 200] on button "Open preview" at bounding box center [228, 202] width 6 height 6
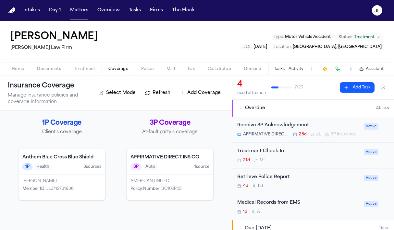
click at [123, 71] on span "Coverage" at bounding box center [118, 68] width 20 height 5
click at [47, 70] on span "Documents" at bounding box center [49, 68] width 24 height 5
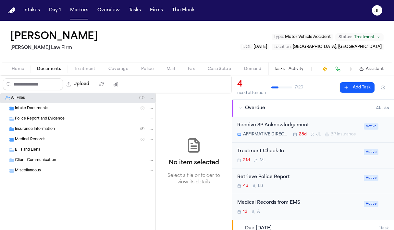
click at [45, 131] on span "Insurance Information" at bounding box center [35, 130] width 40 height 6
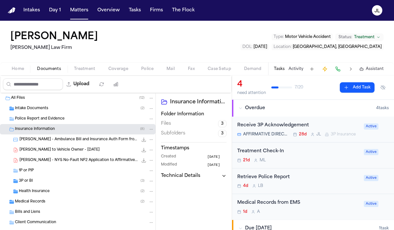
click at [33, 181] on div "3P or BI ( 3 )" at bounding box center [86, 181] width 135 height 6
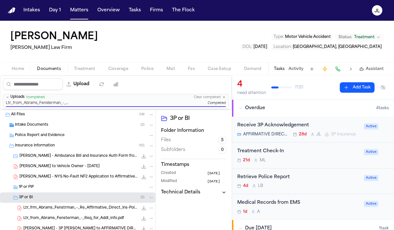
click at [56, 211] on div "Ltr_frm_Abrams_Fenstrman_-_Re_Affirmative_Direct_Ins-Policy_limits.pdf 240.0 KB…" at bounding box center [88, 208] width 131 height 6
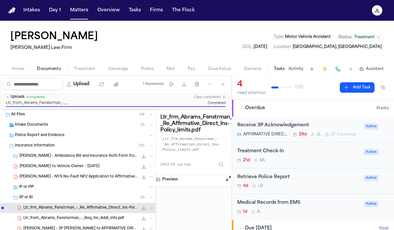
click at [226, 178] on button "Open preview" at bounding box center [228, 178] width 6 height 6
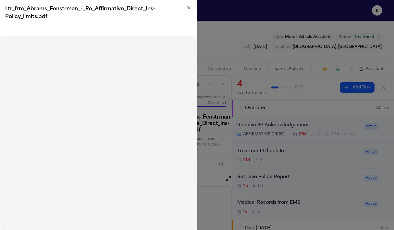
click at [190, 6] on icon "button" at bounding box center [188, 7] width 5 height 5
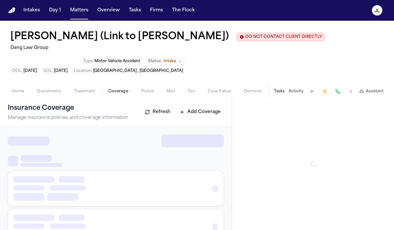
click at [119, 94] on span "Coverage" at bounding box center [118, 91] width 20 height 5
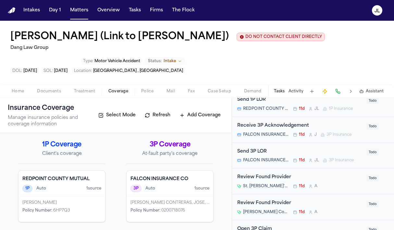
scroll to position [2, 0]
click at [56, 92] on span "Documents" at bounding box center [49, 91] width 24 height 5
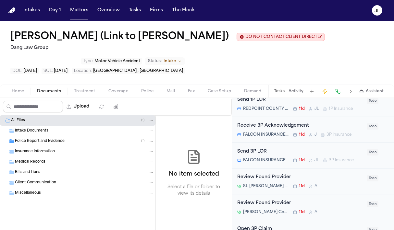
click at [49, 155] on span "Insurance Information" at bounding box center [35, 152] width 40 height 6
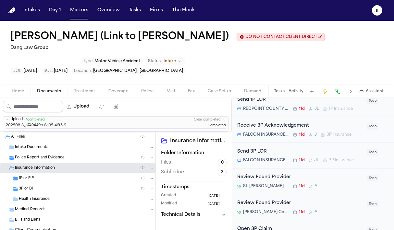
click at [99, 185] on div "3P or BI ( 1 )" at bounding box center [77, 189] width 155 height 10
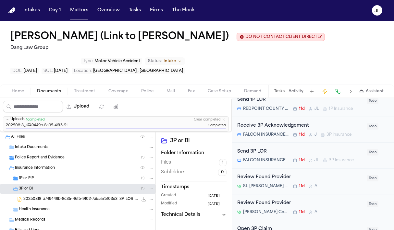
click at [90, 181] on div "1P or PIP ( 1 )" at bounding box center [86, 179] width 135 height 6
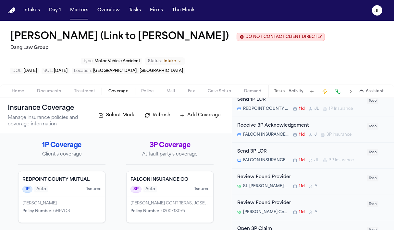
click at [112, 92] on span "Coverage" at bounding box center [118, 91] width 20 height 5
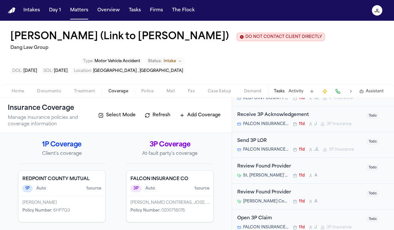
scroll to position [122, 0]
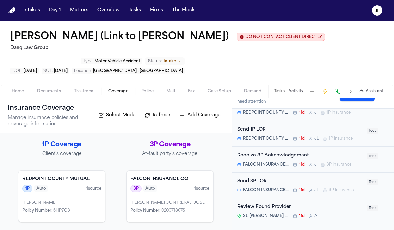
click at [279, 138] on span "REDPOINT COUNTY MUTUAL" at bounding box center [266, 138] width 46 height 5
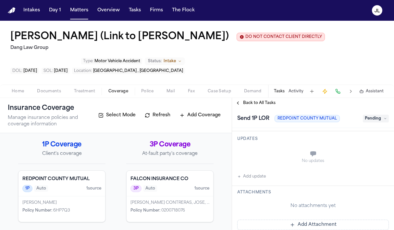
scroll to position [205, 0]
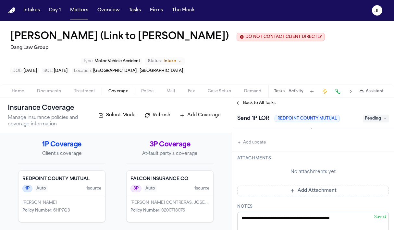
click at [242, 101] on div "Back to All Tasks" at bounding box center [313, 103] width 162 height 10
click at [242, 102] on button "Back to All Tasks" at bounding box center [255, 102] width 47 height 5
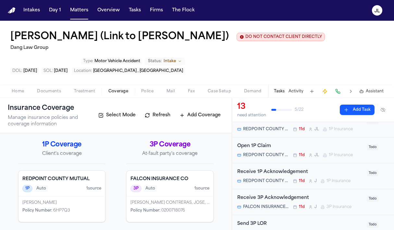
scroll to position [85, 0]
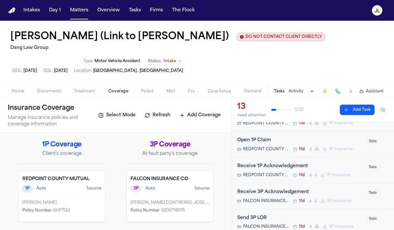
click at [291, 146] on div "Open 1P Claim REDPOINT COUNTY MUTUAL 11d [PERSON_NAME] 1P Insurance" at bounding box center [299, 144] width 125 height 15
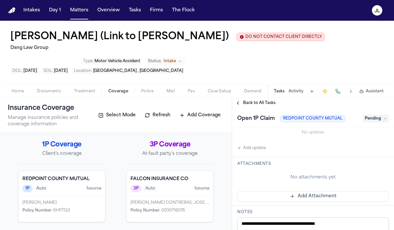
scroll to position [188, 0]
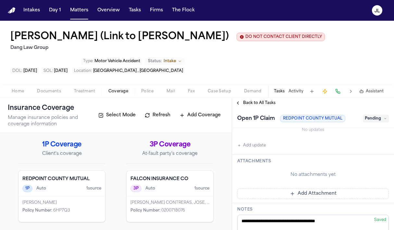
click at [243, 100] on div "Back to All Tasks" at bounding box center [313, 103] width 162 height 10
click at [243, 102] on span "Back to All Tasks" at bounding box center [259, 102] width 32 height 5
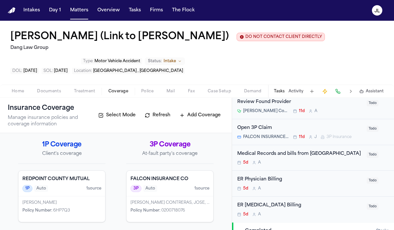
scroll to position [254, 0]
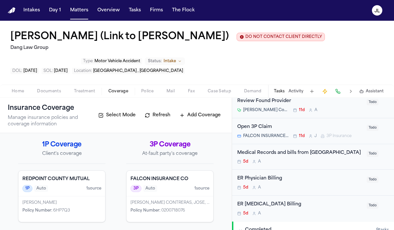
click at [275, 133] on div "Open 3P Claim FALCON INSURANCE CO 11d J 3P Insurance" at bounding box center [299, 131] width 125 height 15
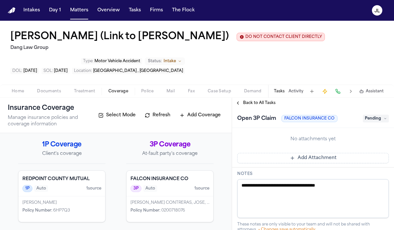
scroll to position [243, 0]
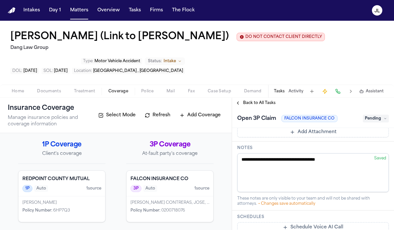
click at [239, 106] on button "Back to All Tasks" at bounding box center [255, 102] width 47 height 5
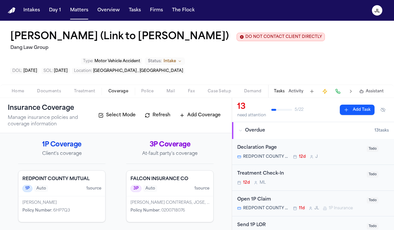
click at [53, 93] on span "Documents" at bounding box center [49, 91] width 24 height 5
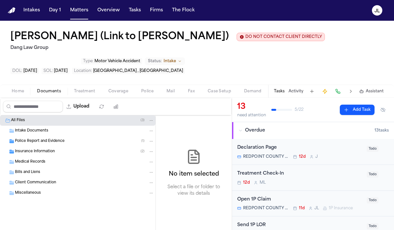
click at [8, 92] on button "Home" at bounding box center [17, 92] width 25 height 8
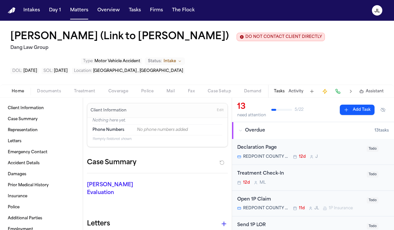
click at [33, 94] on button "Documents" at bounding box center [48, 92] width 37 height 8
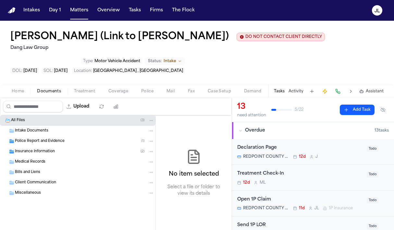
click at [25, 157] on div "Insurance Information ( 2 )" at bounding box center [77, 152] width 155 height 10
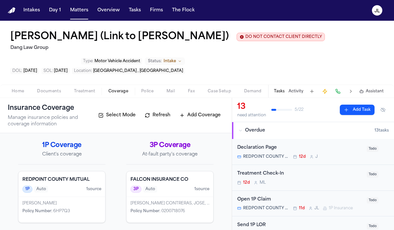
click at [115, 90] on span "Coverage" at bounding box center [118, 91] width 20 height 5
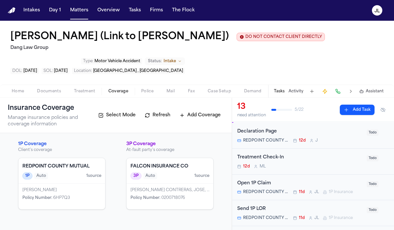
scroll to position [23, 0]
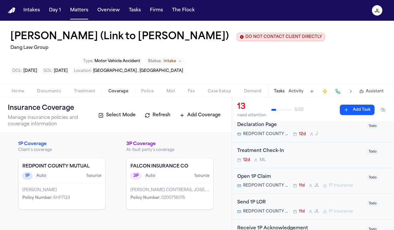
click at [273, 182] on div "Open 1P Claim REDPOINT COUNTY MUTUAL 11d J L 1P Insurance" at bounding box center [299, 180] width 125 height 15
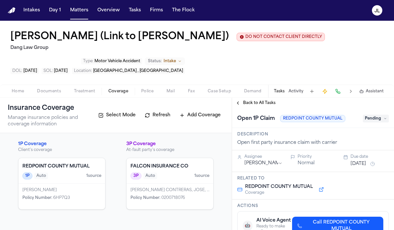
click at [372, 118] on span "Pending" at bounding box center [375, 119] width 26 height 8
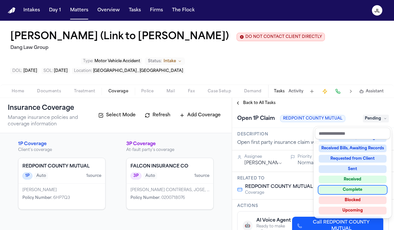
click at [352, 192] on div "Complete" at bounding box center [352, 190] width 68 height 8
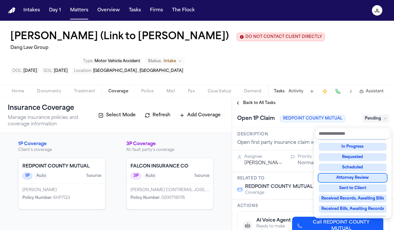
scroll to position [28, 0]
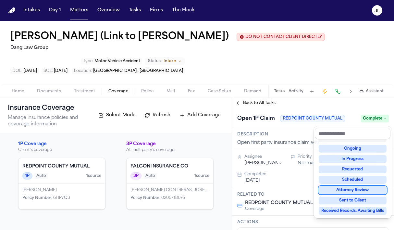
click at [239, 103] on div "**********" at bounding box center [313, 164] width 162 height 132
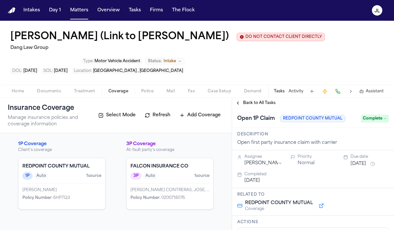
click at [238, 104] on button "Back to All Tasks" at bounding box center [255, 102] width 47 height 5
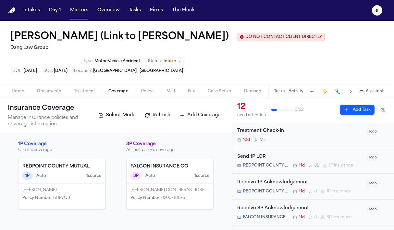
scroll to position [41, 0]
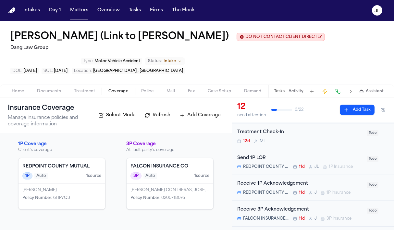
click at [285, 166] on span "REDPOINT COUNTY MUTUAL" at bounding box center [266, 166] width 46 height 5
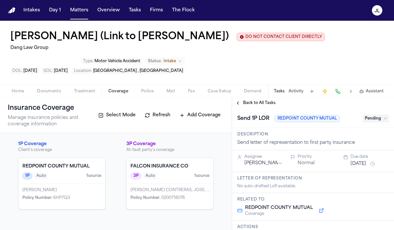
click at [373, 116] on span "Pending" at bounding box center [375, 119] width 26 height 8
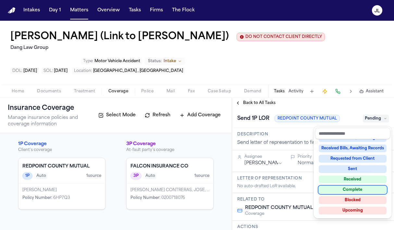
click at [338, 187] on div "Complete" at bounding box center [352, 190] width 68 height 8
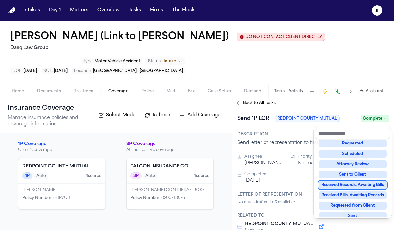
click at [236, 104] on div "**********" at bounding box center [313, 164] width 162 height 132
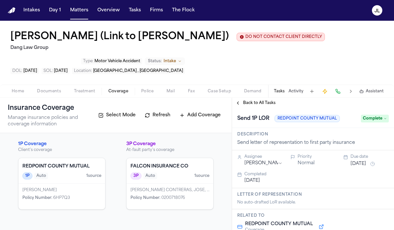
click at [236, 104] on button "Back to All Tasks" at bounding box center [255, 102] width 47 height 5
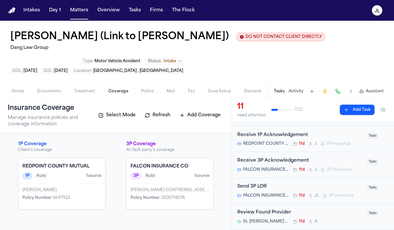
scroll to position [76, 0]
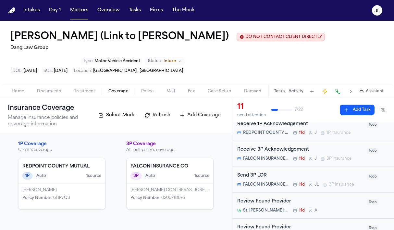
click at [258, 176] on div "Send 3P LOR" at bounding box center [299, 175] width 125 height 7
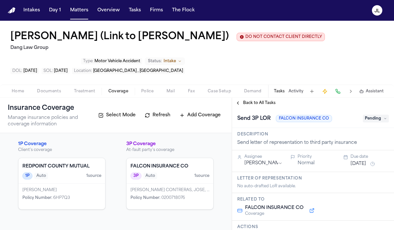
click at [375, 121] on span "Pending" at bounding box center [375, 119] width 26 height 8
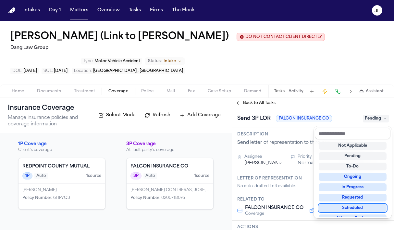
scroll to position [101, 0]
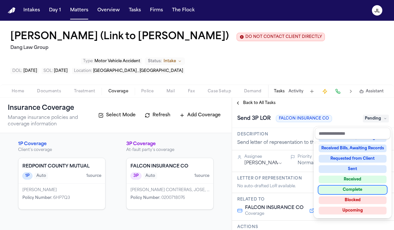
click at [346, 191] on div "Complete" at bounding box center [352, 190] width 68 height 8
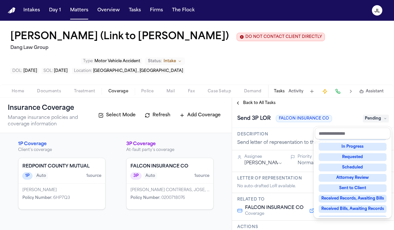
scroll to position [28, 0]
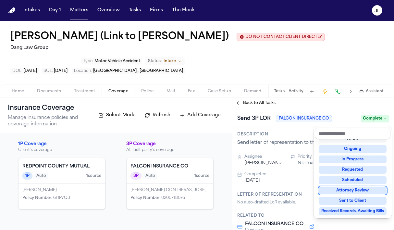
click at [238, 107] on div "**********" at bounding box center [313, 164] width 162 height 132
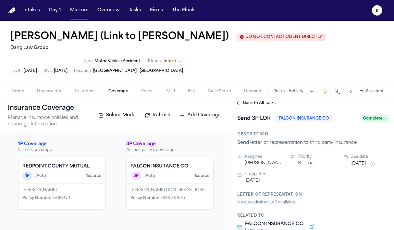
click at [238, 106] on button "Back to All Tasks" at bounding box center [255, 102] width 47 height 5
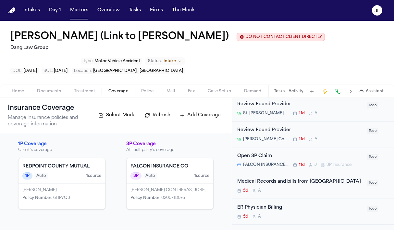
scroll to position [151, 0]
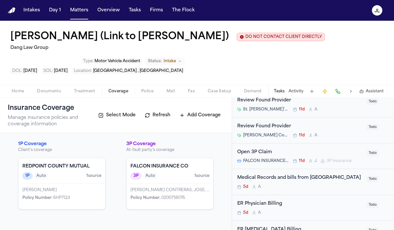
click at [272, 157] on div "Open 3P Claim FALCON INSURANCE CO 11d J 3P Insurance" at bounding box center [299, 156] width 125 height 15
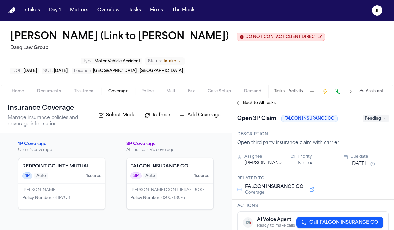
click at [370, 119] on span "Pending" at bounding box center [375, 119] width 26 height 8
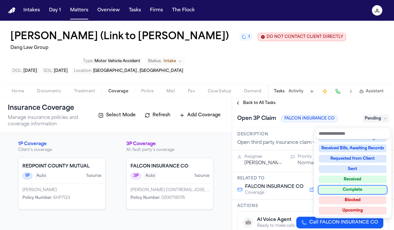
click at [334, 189] on div "Complete" at bounding box center [352, 190] width 68 height 8
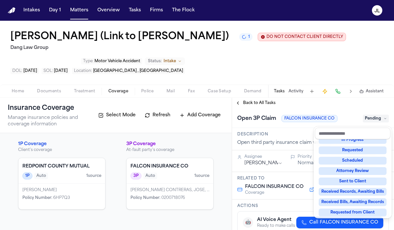
scroll to position [41, 0]
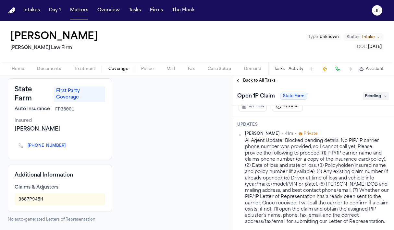
scroll to position [2, 0]
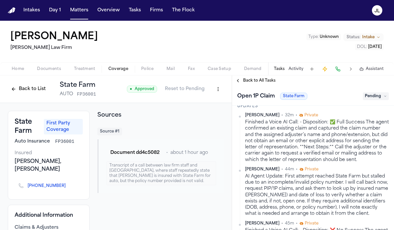
click at [66, 16] on div "Intakes Day 1 Matters Overview Tasks Firms The Flock" at bounding box center [109, 11] width 176 height 12
click at [74, 9] on button "Matters" at bounding box center [78, 11] width 23 height 12
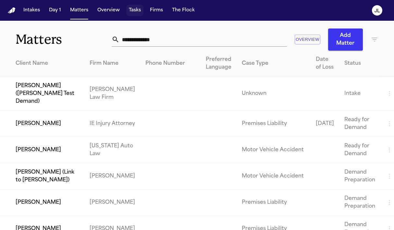
click at [132, 9] on button "Tasks" at bounding box center [134, 11] width 17 height 12
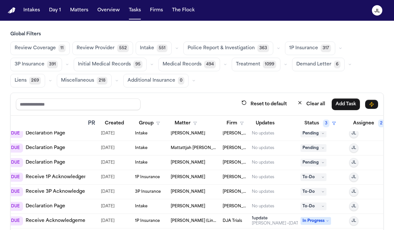
scroll to position [1056, 85]
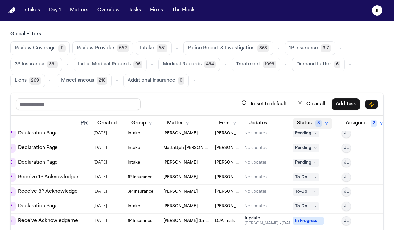
click at [308, 121] on button "Status 3" at bounding box center [312, 124] width 39 height 12
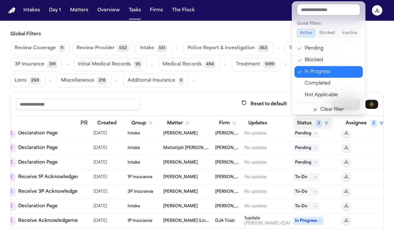
click at [302, 71] on button "In Progress" at bounding box center [328, 72] width 68 height 12
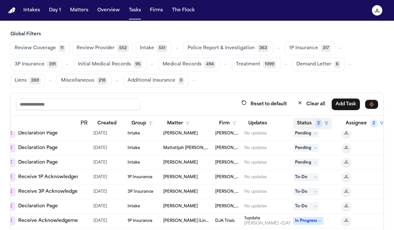
click at [301, 126] on button "Status 2" at bounding box center [312, 124] width 39 height 12
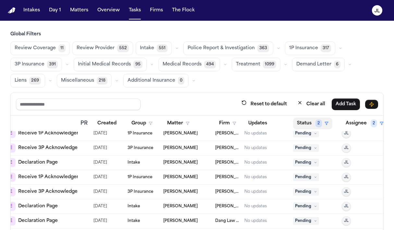
click at [311, 124] on button "Status 2" at bounding box center [312, 124] width 39 height 12
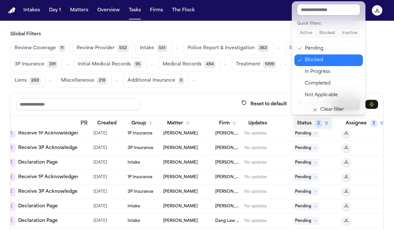
click at [306, 56] on button "Blocked" at bounding box center [328, 60] width 68 height 12
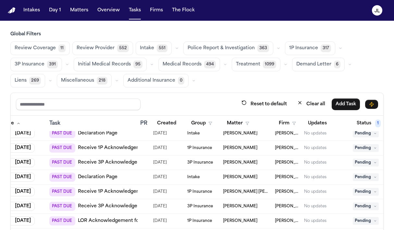
scroll to position [1056, 0]
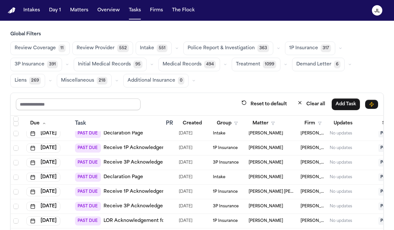
click at [84, 101] on input "text" at bounding box center [78, 105] width 124 height 12
type input "*"
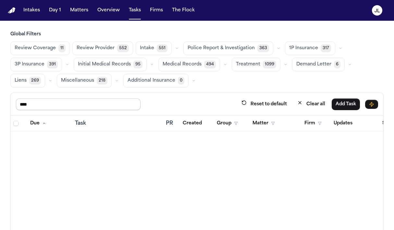
type input "****"
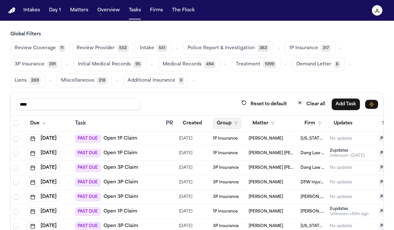
click at [218, 127] on button "Group" at bounding box center [227, 124] width 29 height 12
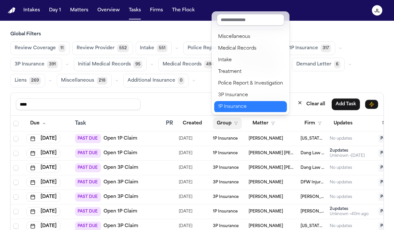
scroll to position [1, 0]
click at [230, 104] on div "1P Insurance" at bounding box center [250, 106] width 65 height 8
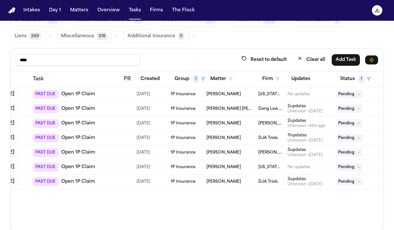
scroll to position [0, 48]
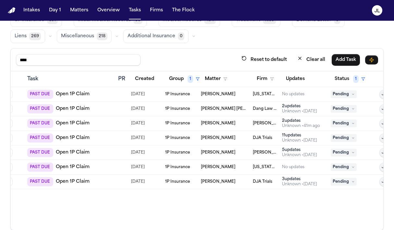
click at [302, 109] on div "Unknown • 4d ago" at bounding box center [299, 111] width 35 height 5
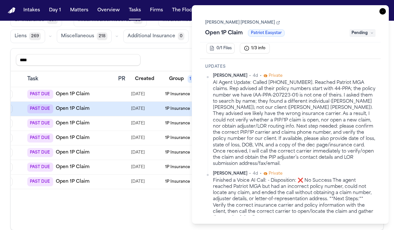
scroll to position [139, 0]
click at [179, 60] on div "**** Reset to default Clear all Add Task" at bounding box center [197, 60] width 362 height 12
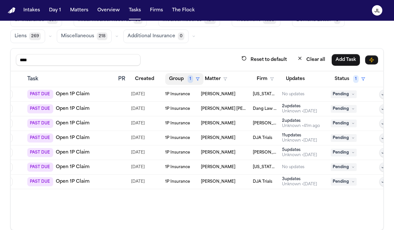
click at [175, 76] on button "Group 1" at bounding box center [184, 79] width 38 height 12
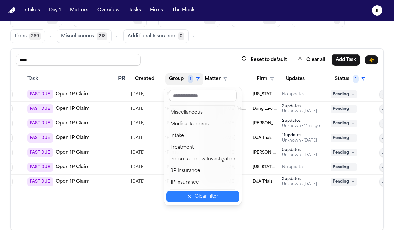
click at [183, 192] on button "Clear filter" at bounding box center [202, 197] width 73 height 12
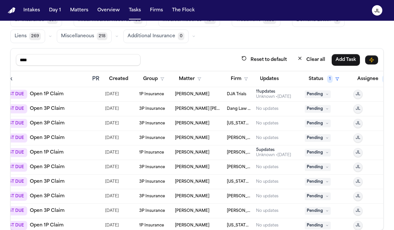
scroll to position [135, 74]
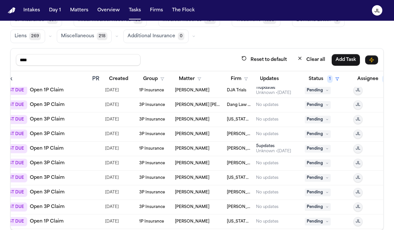
click at [55, 179] on link "Open 3P Claim" at bounding box center [47, 178] width 35 height 6
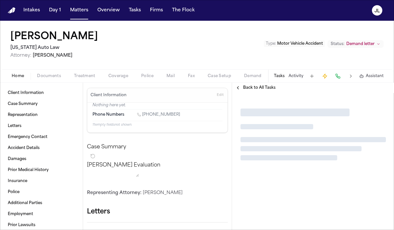
click at [112, 75] on span "Coverage" at bounding box center [118, 76] width 20 height 5
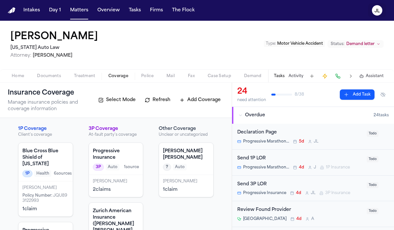
click at [377, 13] on text "JL" at bounding box center [376, 11] width 5 height 5
